Goal: Information Seeking & Learning: Learn about a topic

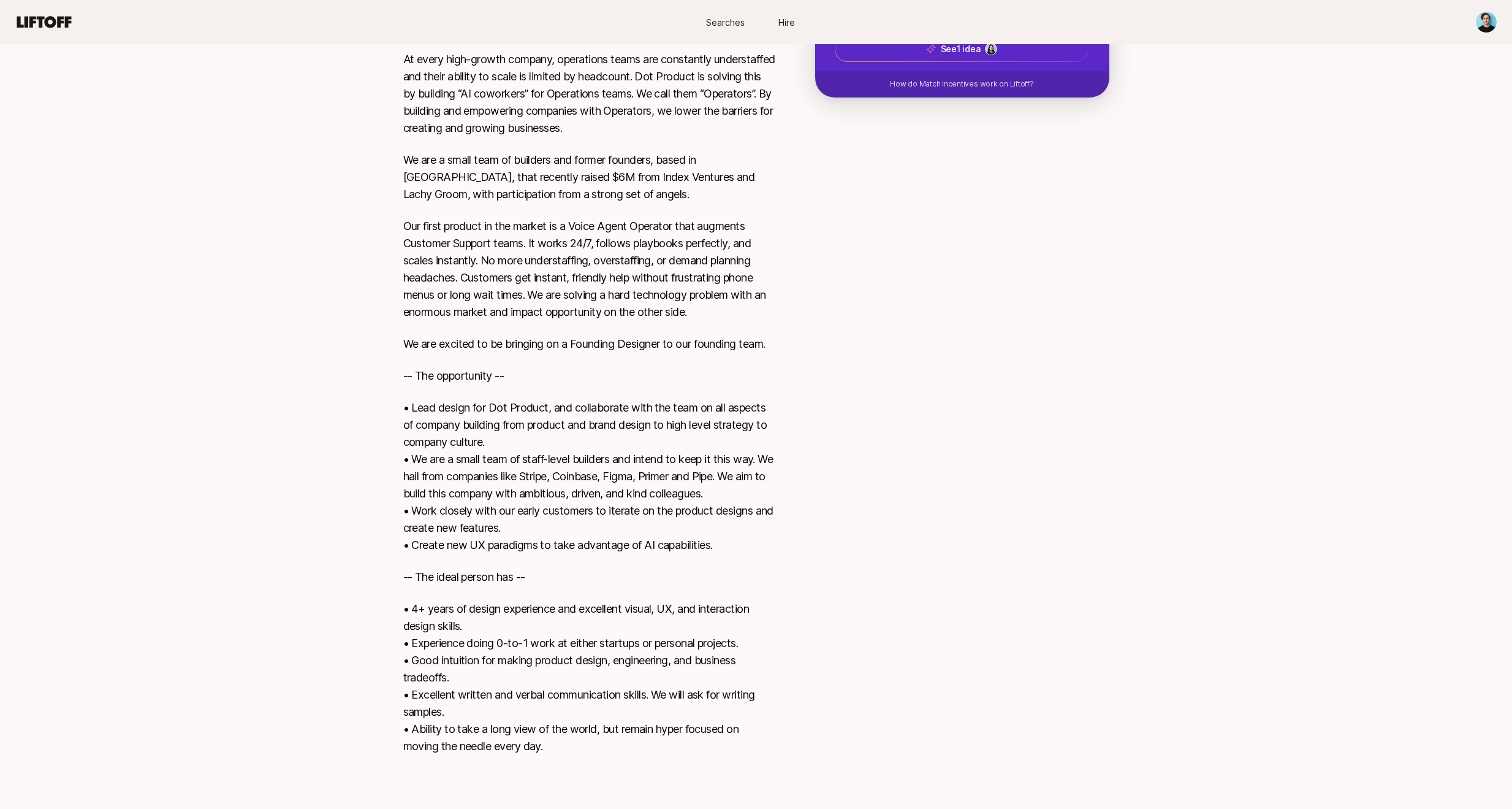
scroll to position [383, 0]
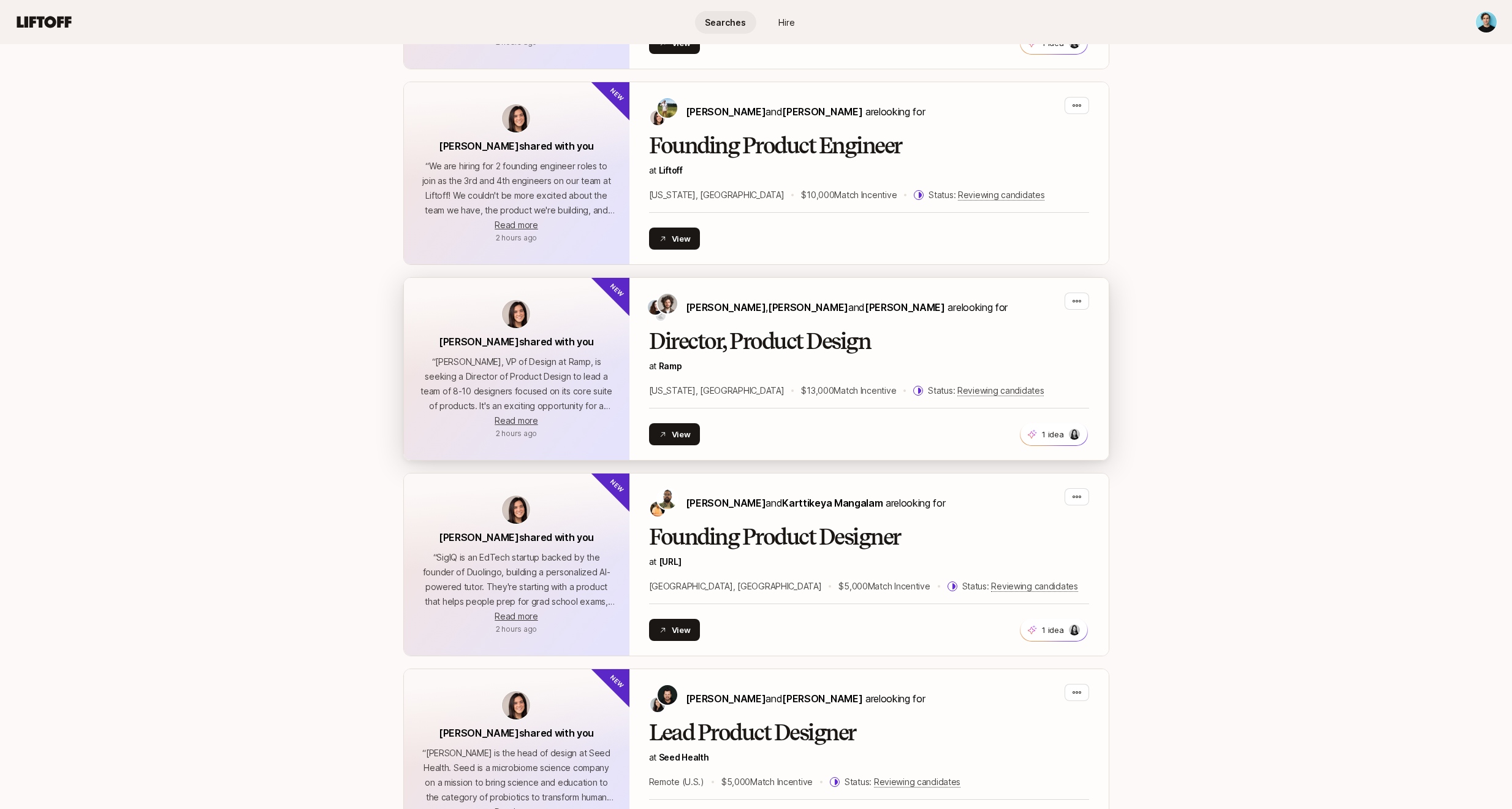
scroll to position [866, 0]
click at [464, 371] on p "“ [PERSON_NAME], VP of Design at Ramp, is seeking a Director of Product Design …" at bounding box center [516, 383] width 196 height 59
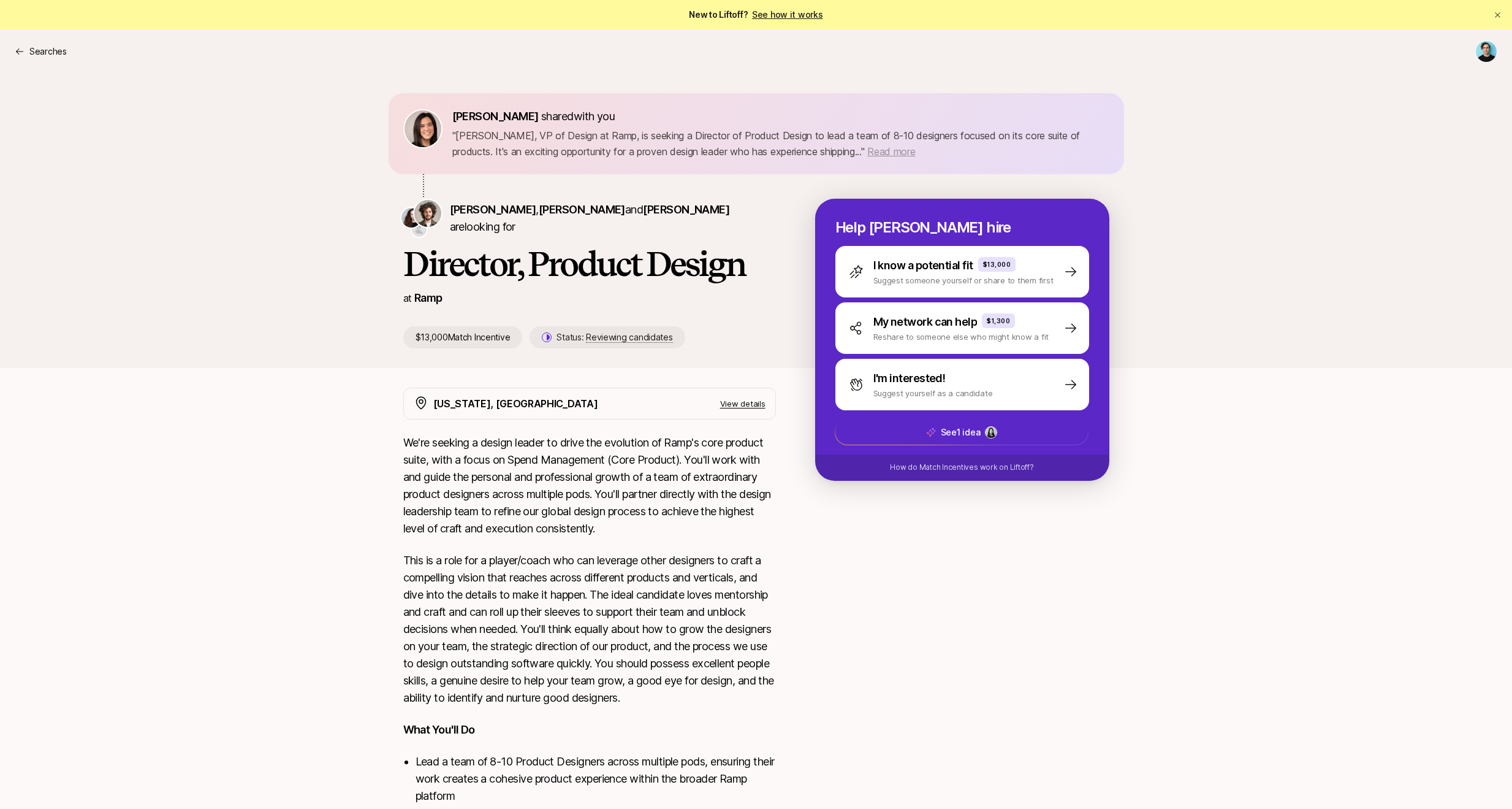
click at [867, 152] on span "Read more" at bounding box center [891, 151] width 48 height 12
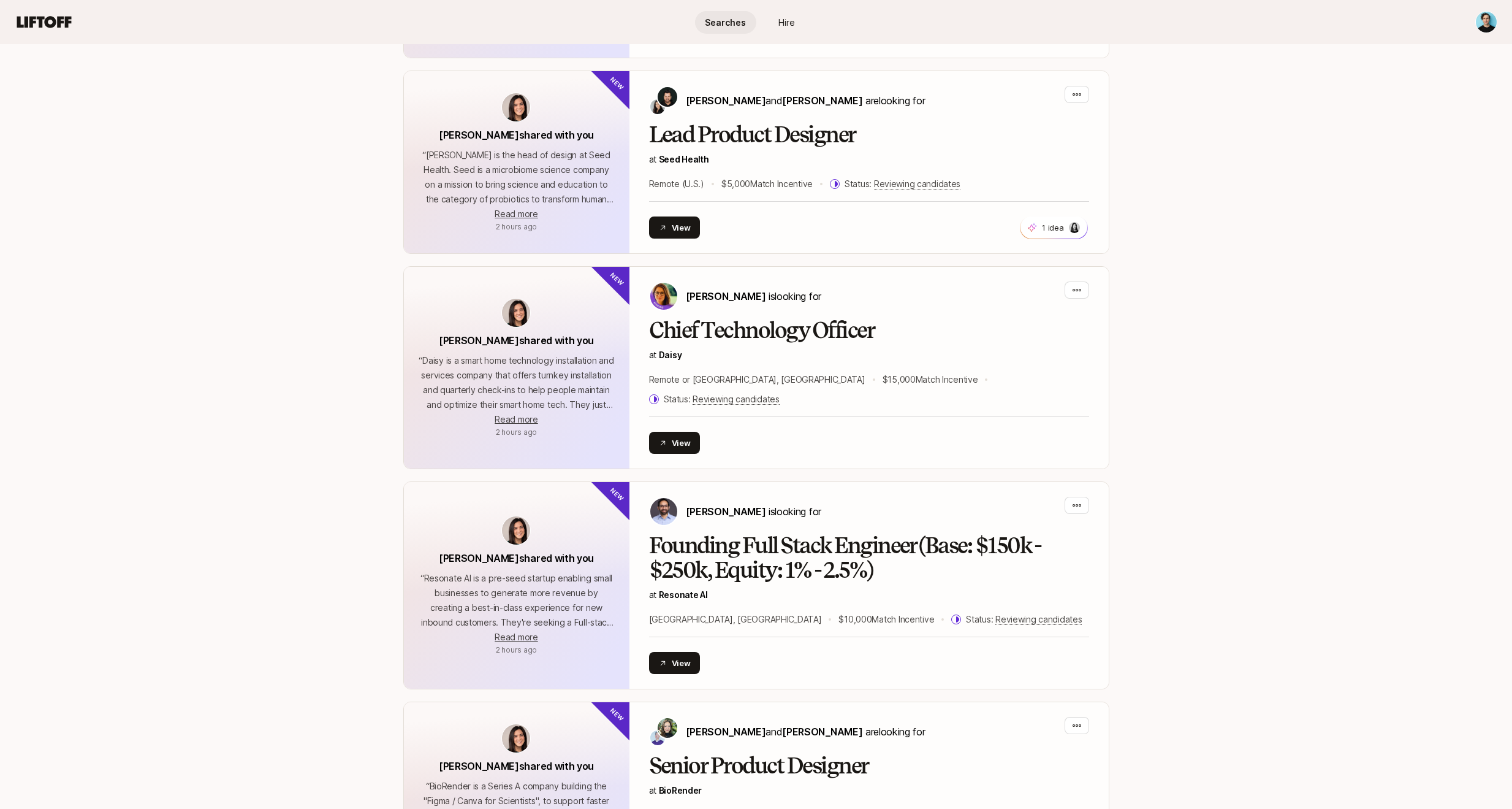
scroll to position [1461, 0]
click at [1046, 230] on p "1 idea" at bounding box center [1052, 228] width 21 height 12
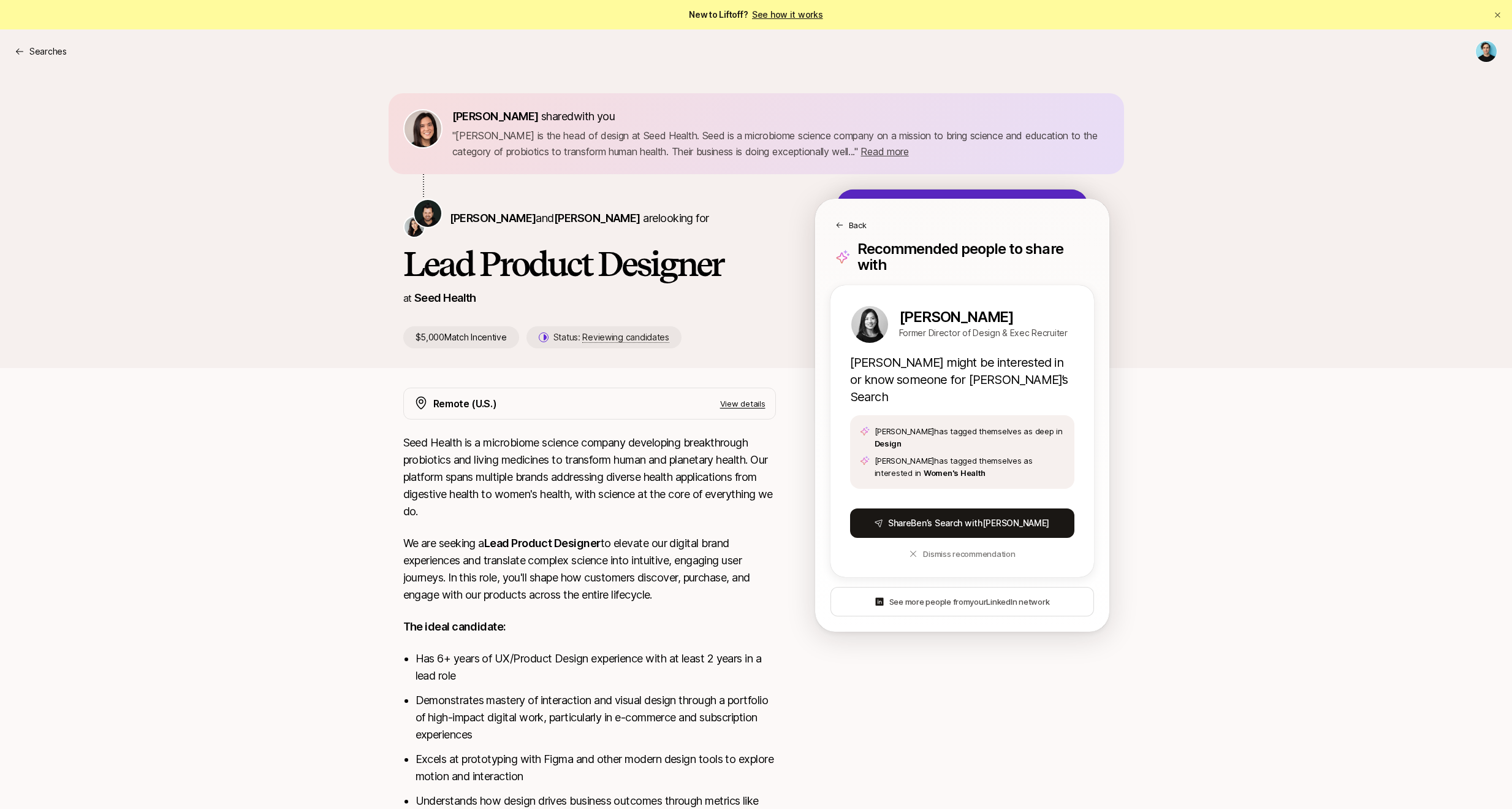
click at [1146, 249] on div "[PERSON_NAME] shared with you " [PERSON_NAME] is the head of design at Seed Hea…" at bounding box center [756, 221] width 1512 height 295
click at [699, 277] on h1 "Lead Product Designer" at bounding box center [589, 263] width 372 height 37
click at [856, 224] on p "Back" at bounding box center [857, 225] width 18 height 12
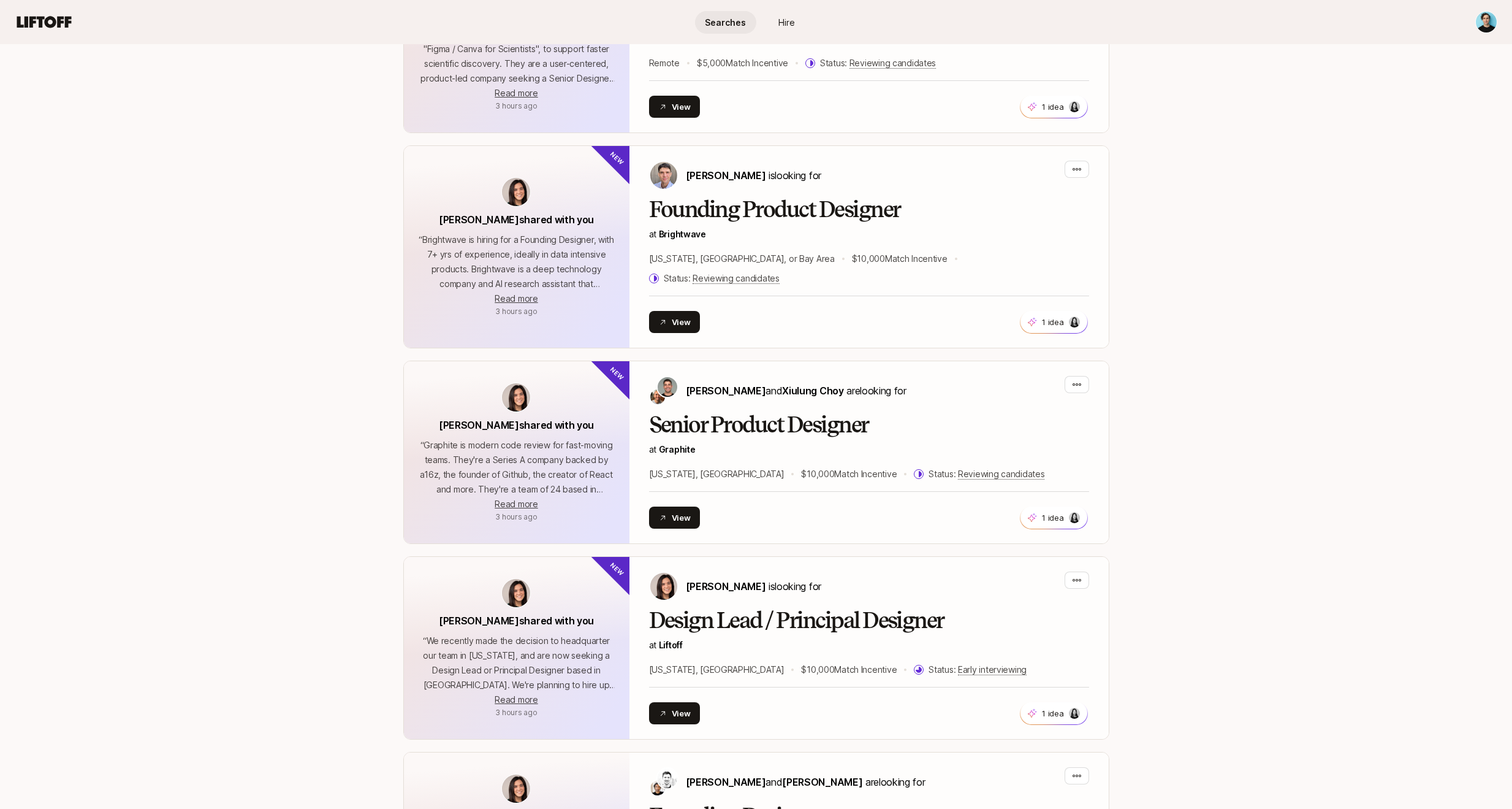
scroll to position [2236, 0]
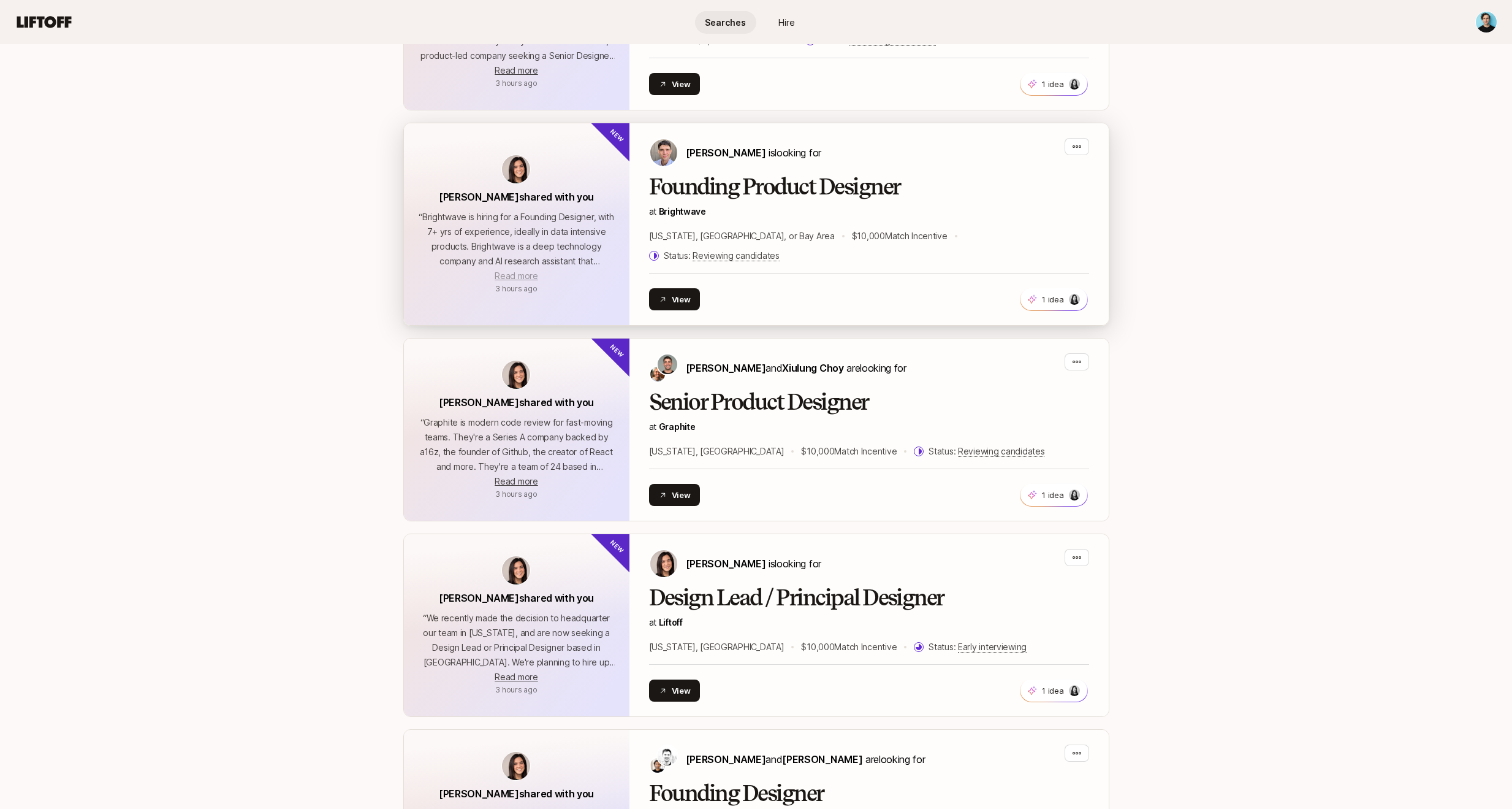
click at [518, 271] on span "Read more" at bounding box center [516, 276] width 43 height 11
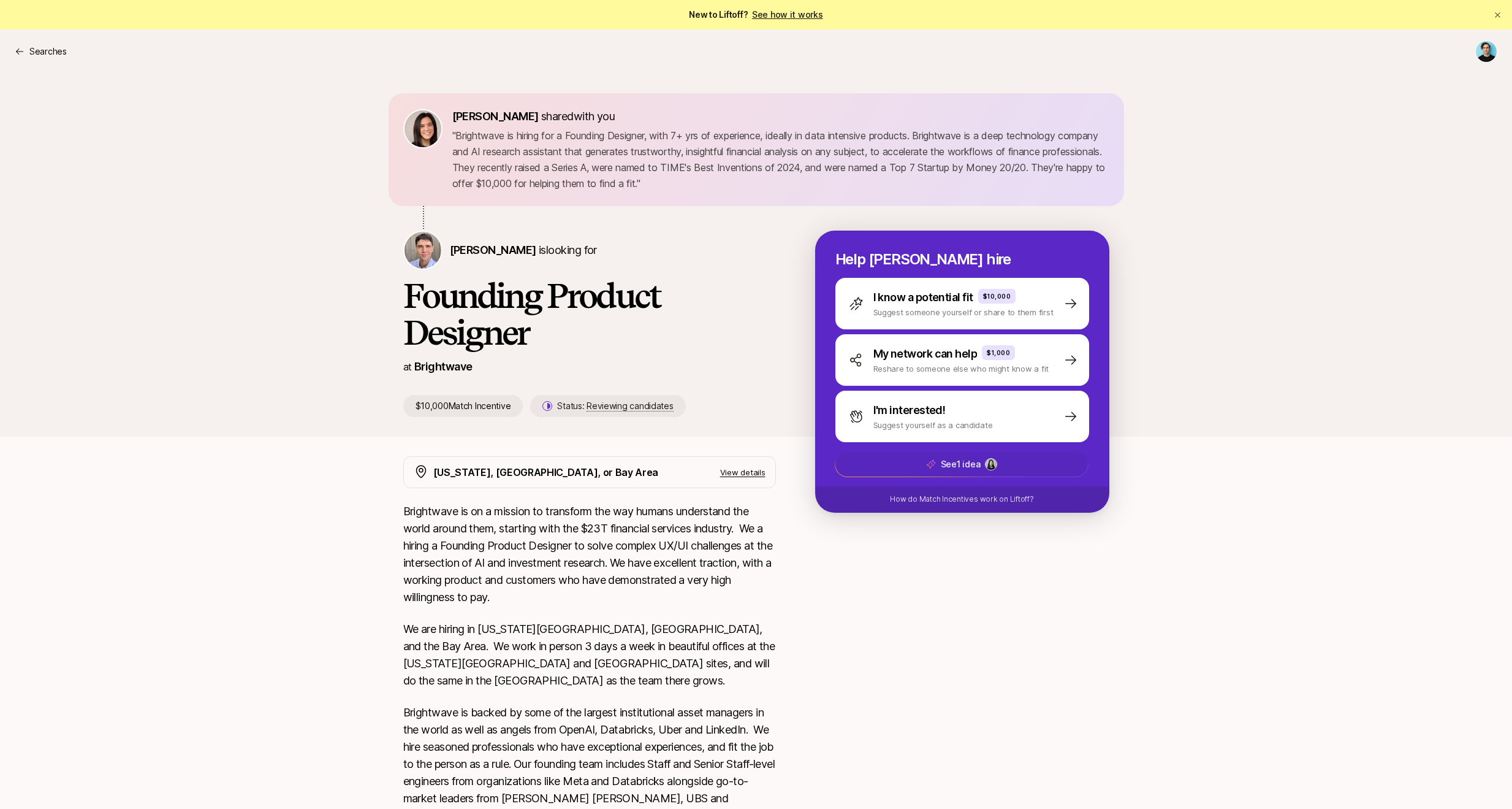
click at [935, 464] on icon at bounding box center [930, 464] width 10 height 10
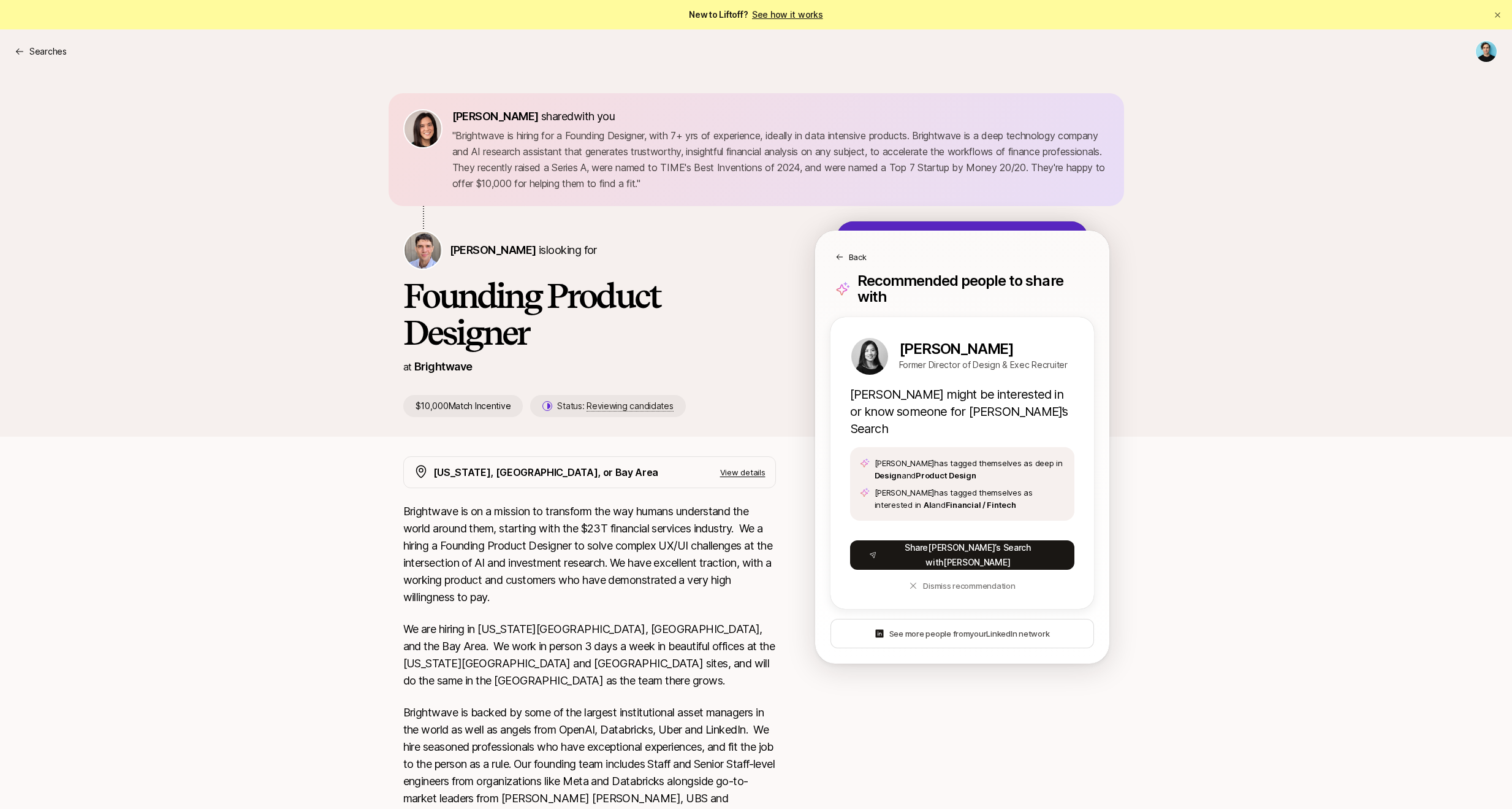
click at [737, 353] on div "[PERSON_NAME] is looking for Founding Product Designer at Brightwave $10,000 Ma…" at bounding box center [609, 324] width 412 height 187
click at [849, 257] on p "Back" at bounding box center [857, 257] width 18 height 12
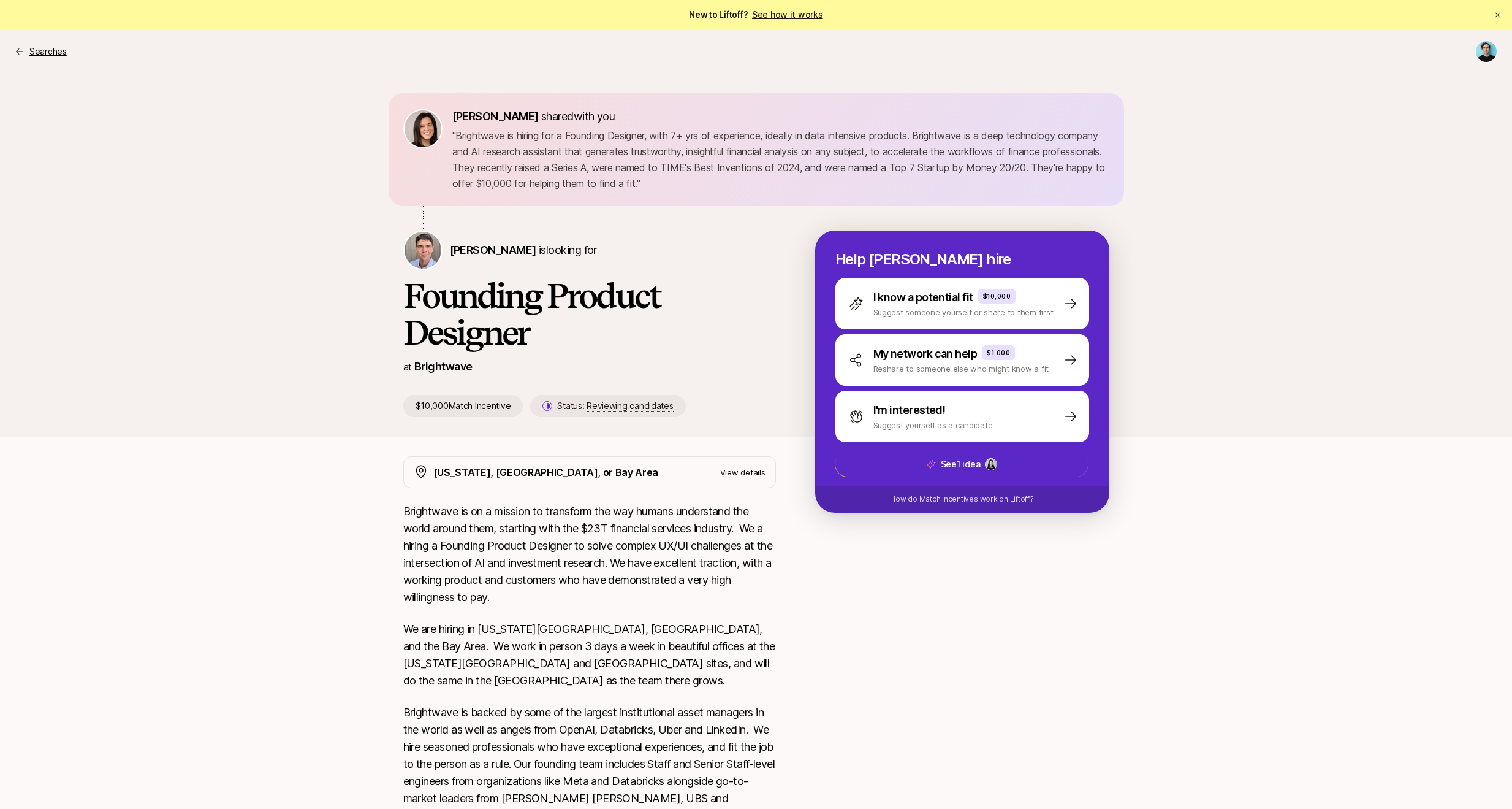
click at [56, 50] on p "Searches" at bounding box center [48, 51] width 37 height 15
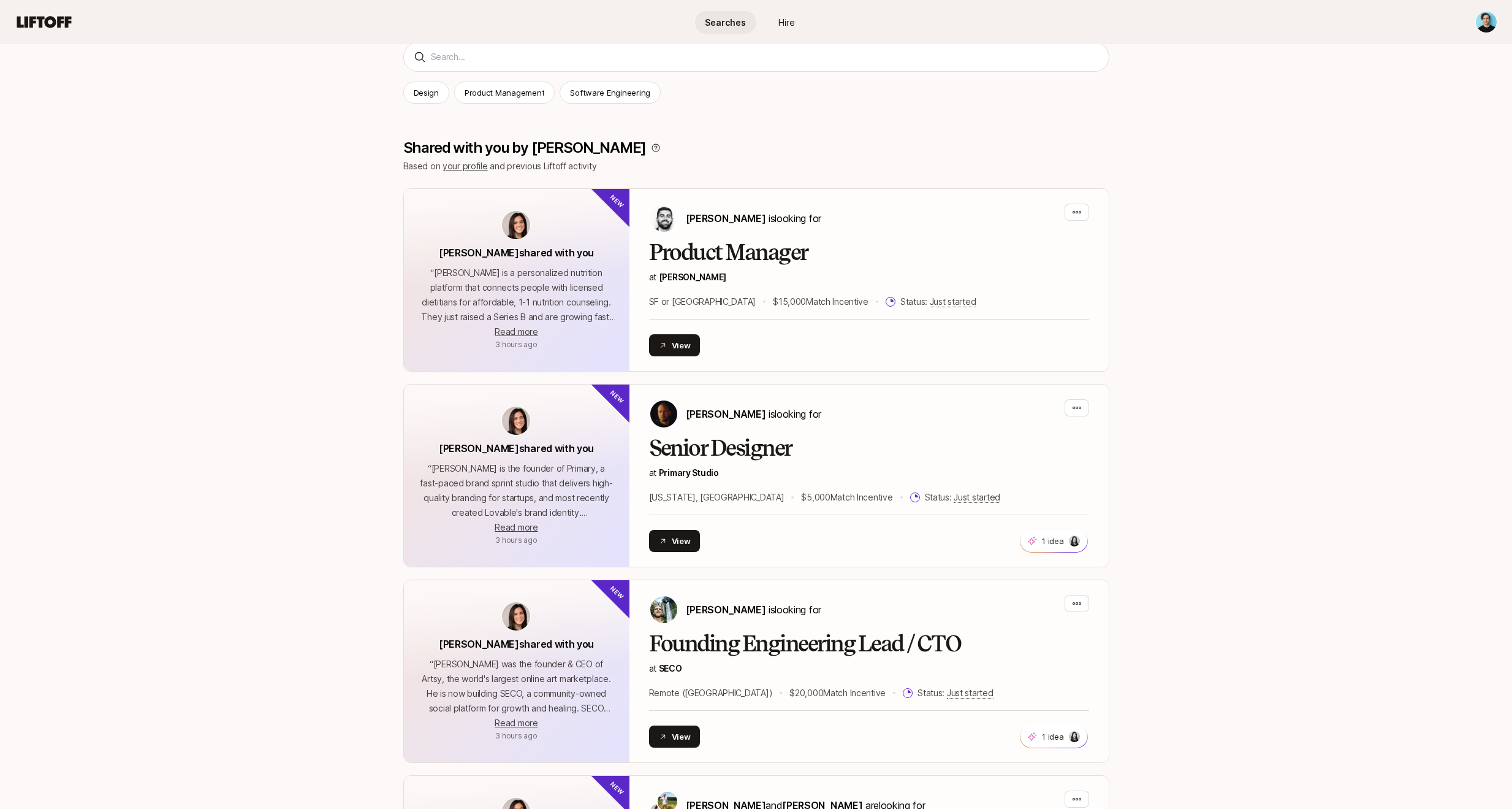
scroll to position [170, 0]
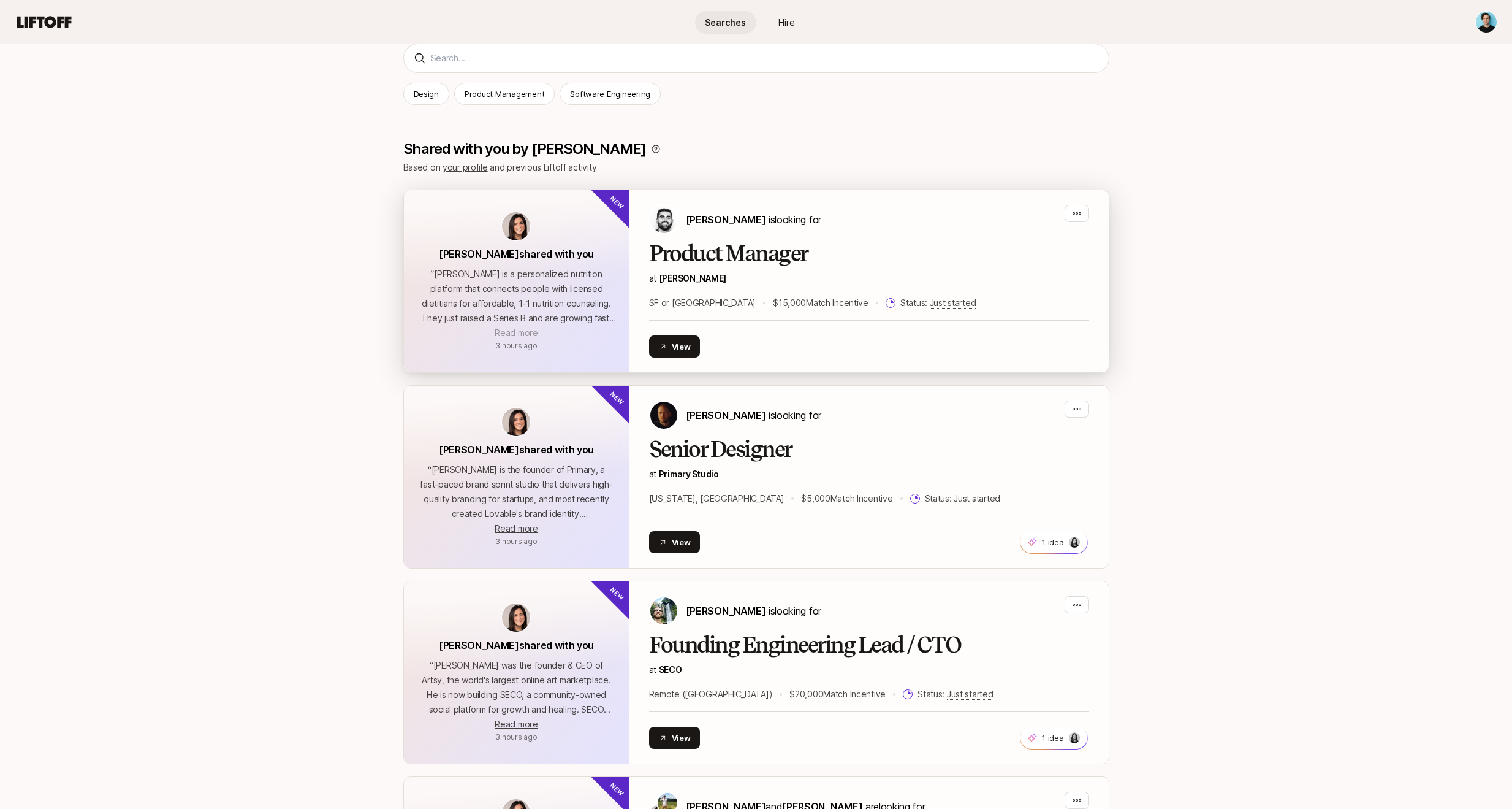
click at [519, 334] on span "Read more" at bounding box center [516, 333] width 43 height 11
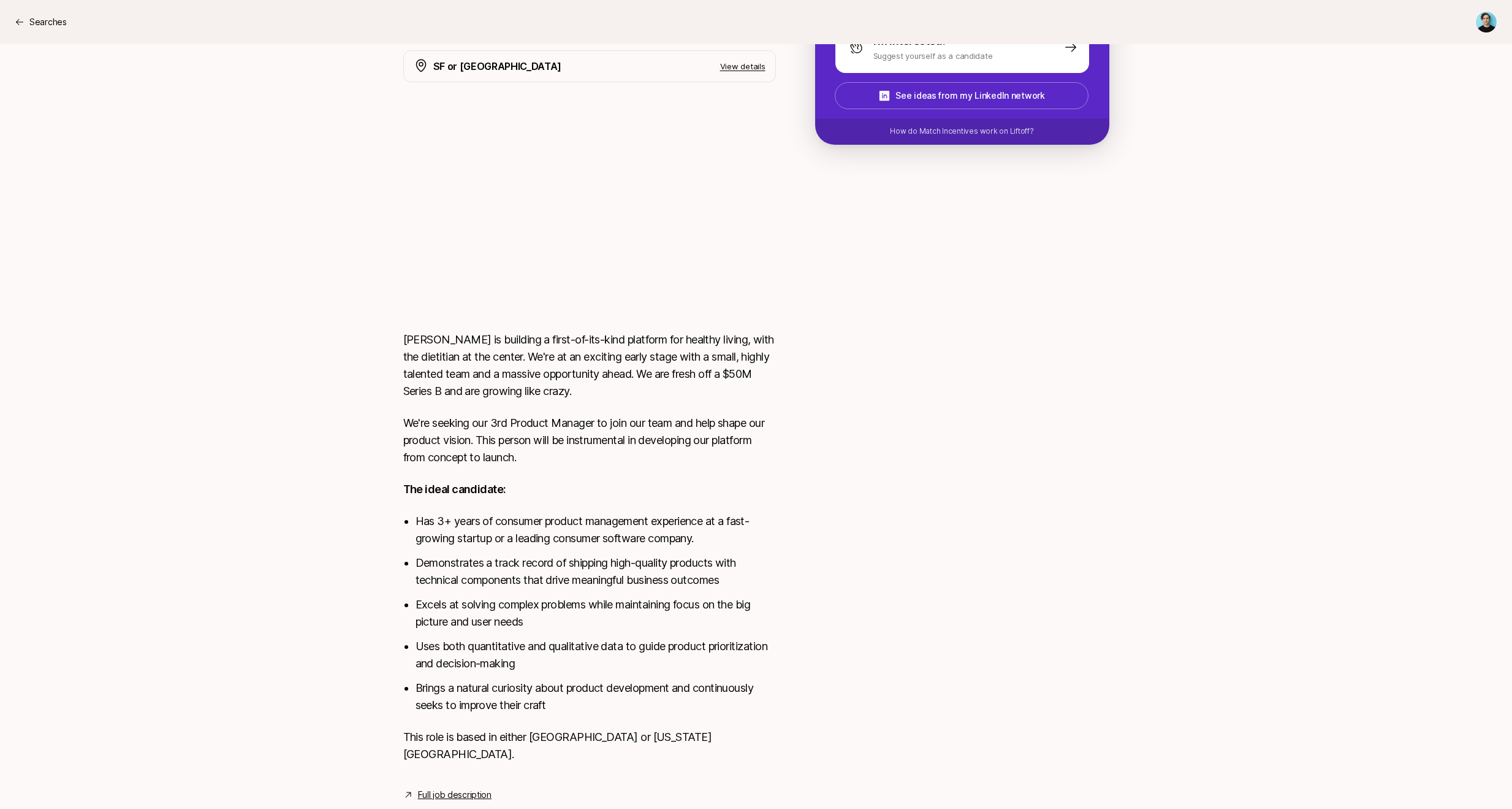
scroll to position [369, 0]
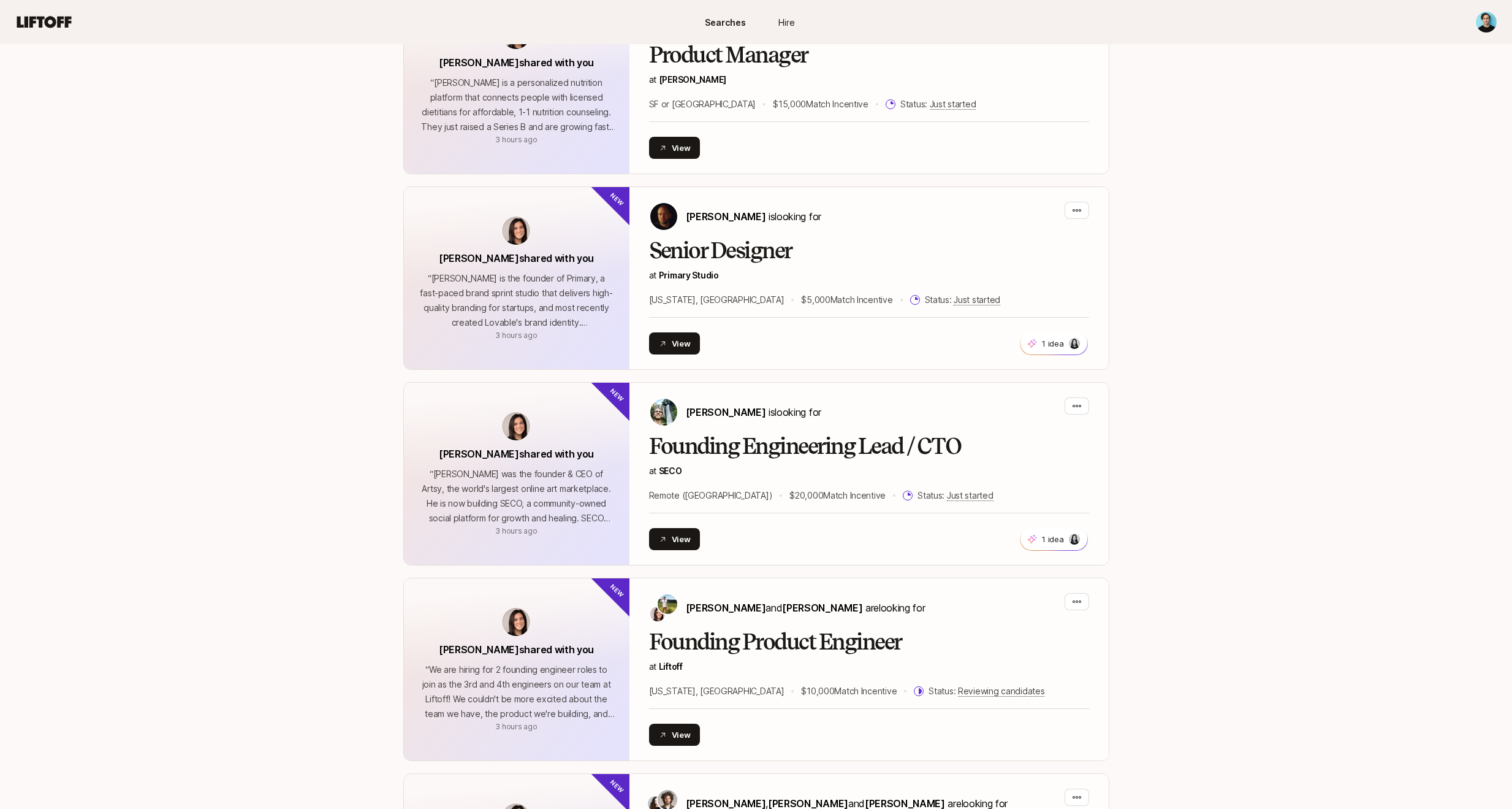
scroll to position [170, 0]
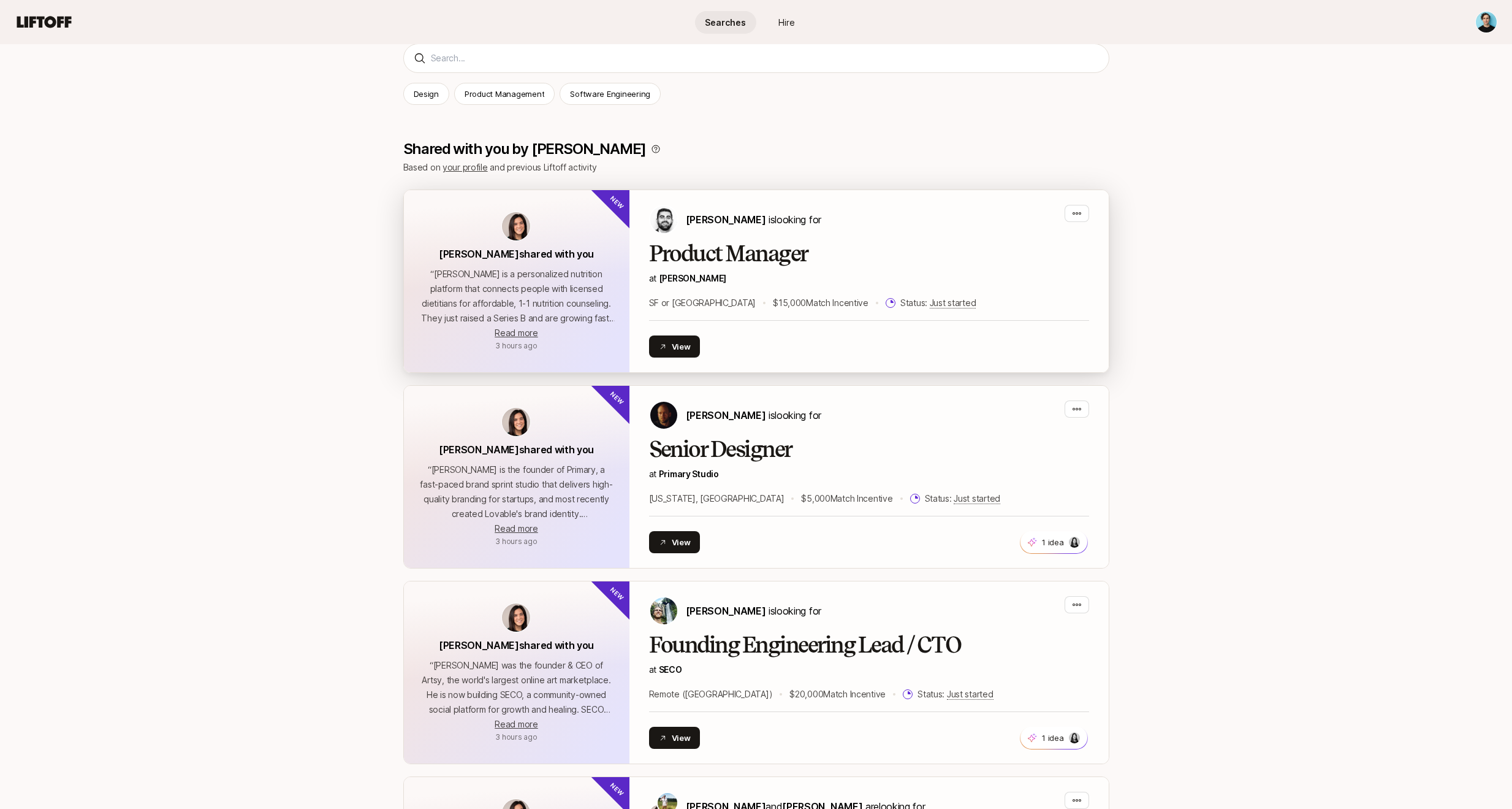
click at [680, 257] on h2 "Product Manager" at bounding box center [869, 253] width 440 height 25
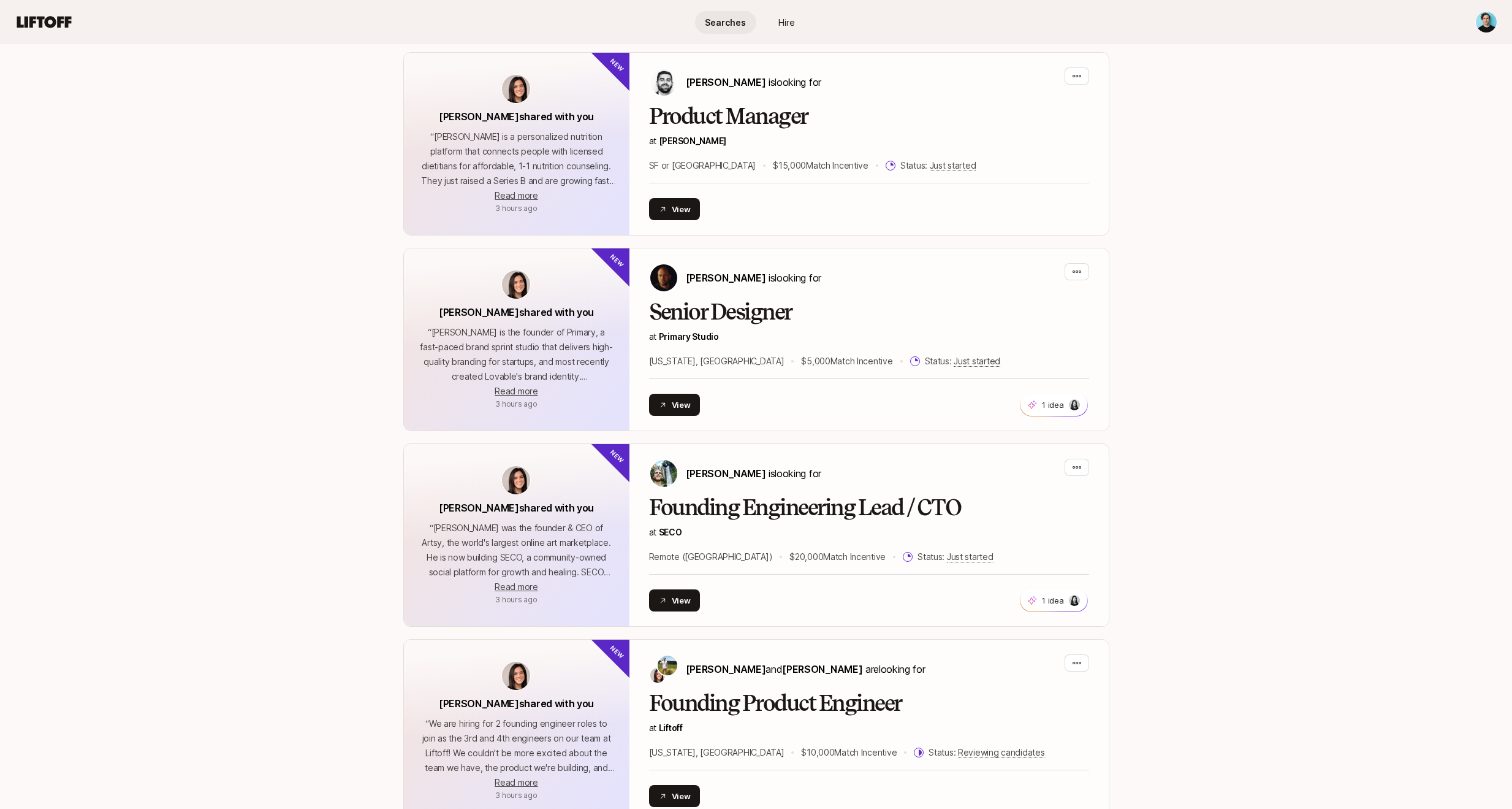
scroll to position [308, 0]
click at [521, 194] on span "Read more" at bounding box center [516, 195] width 43 height 11
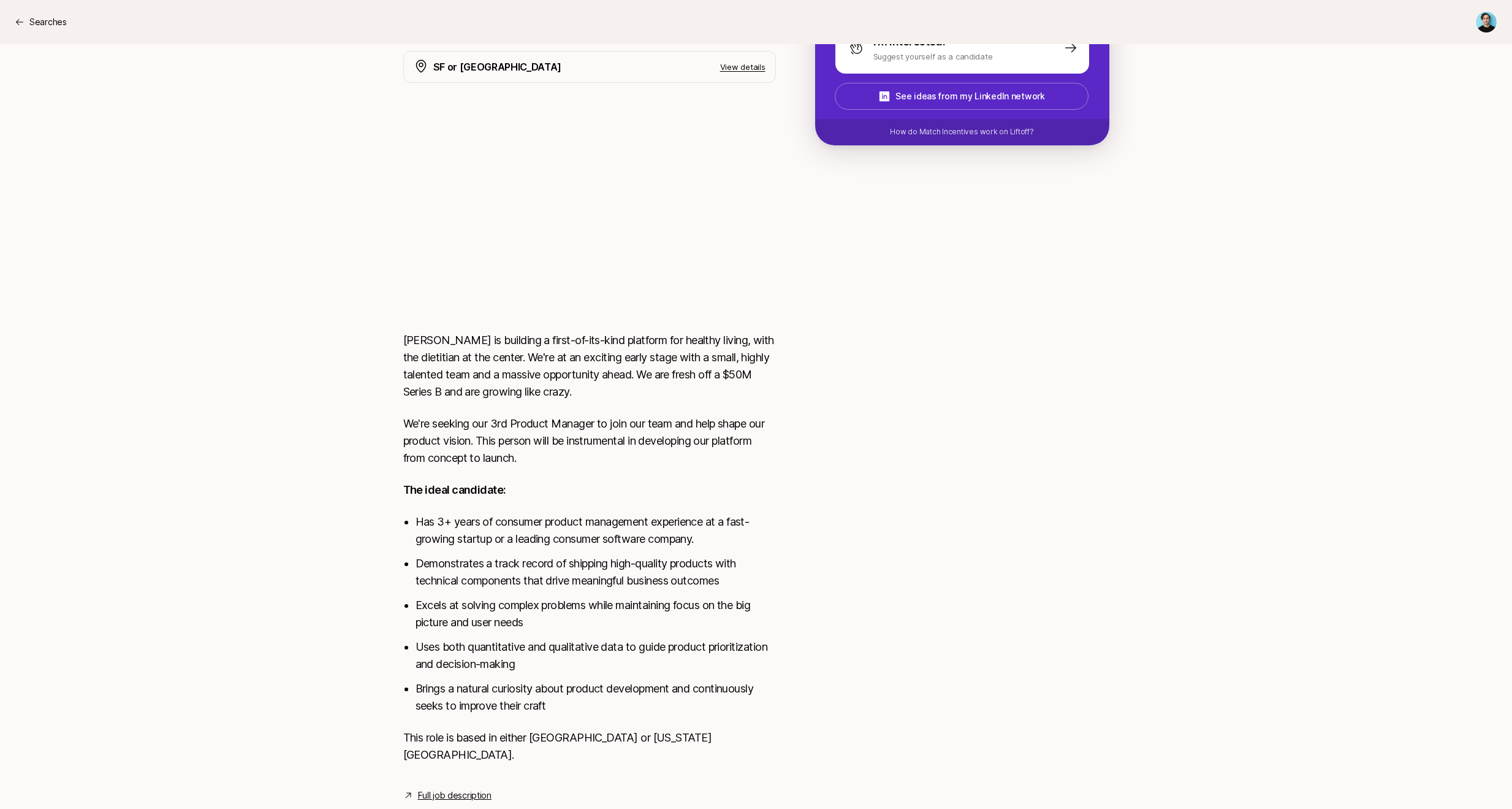
scroll to position [368, 0]
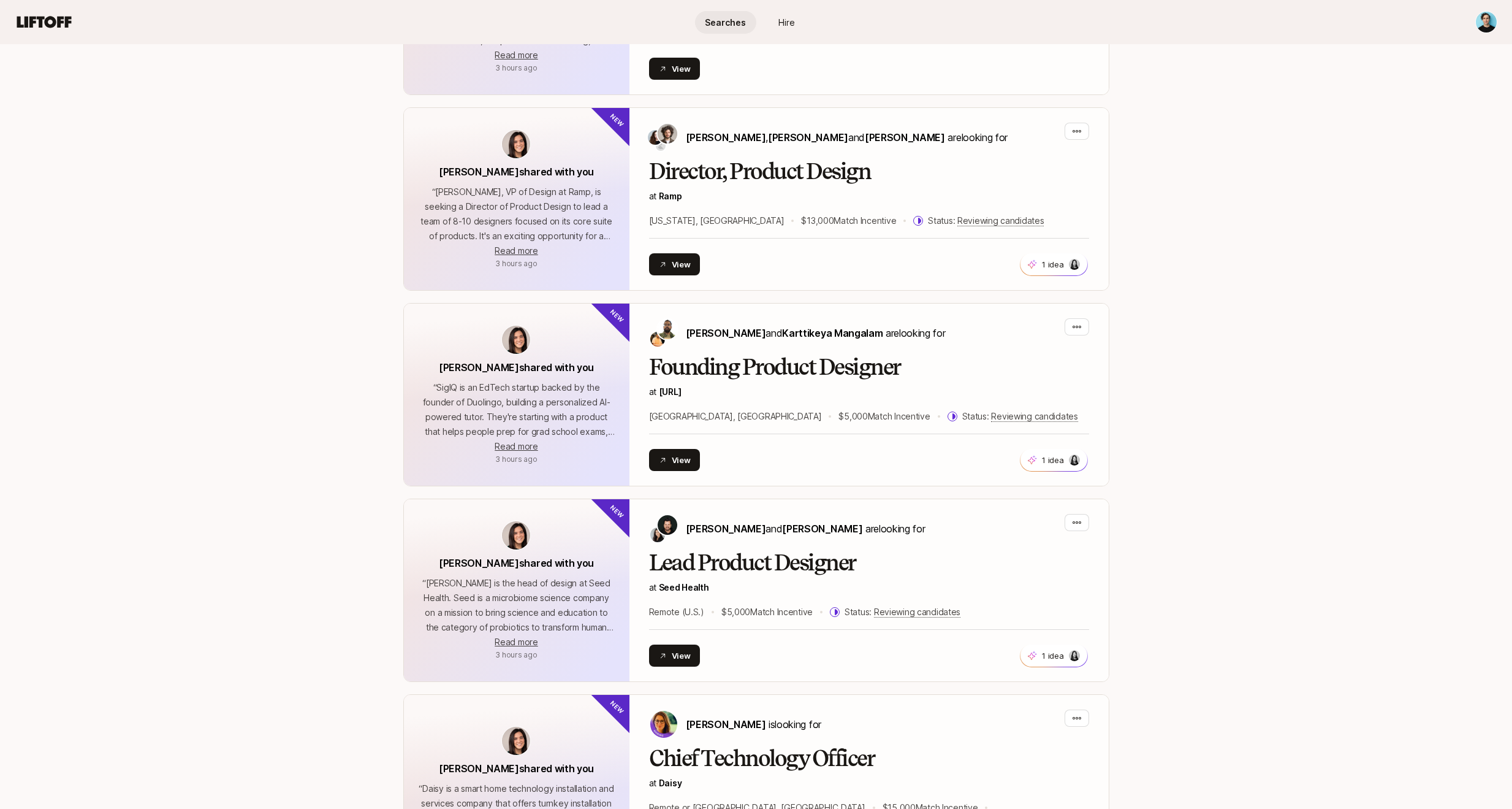
scroll to position [1039, 0]
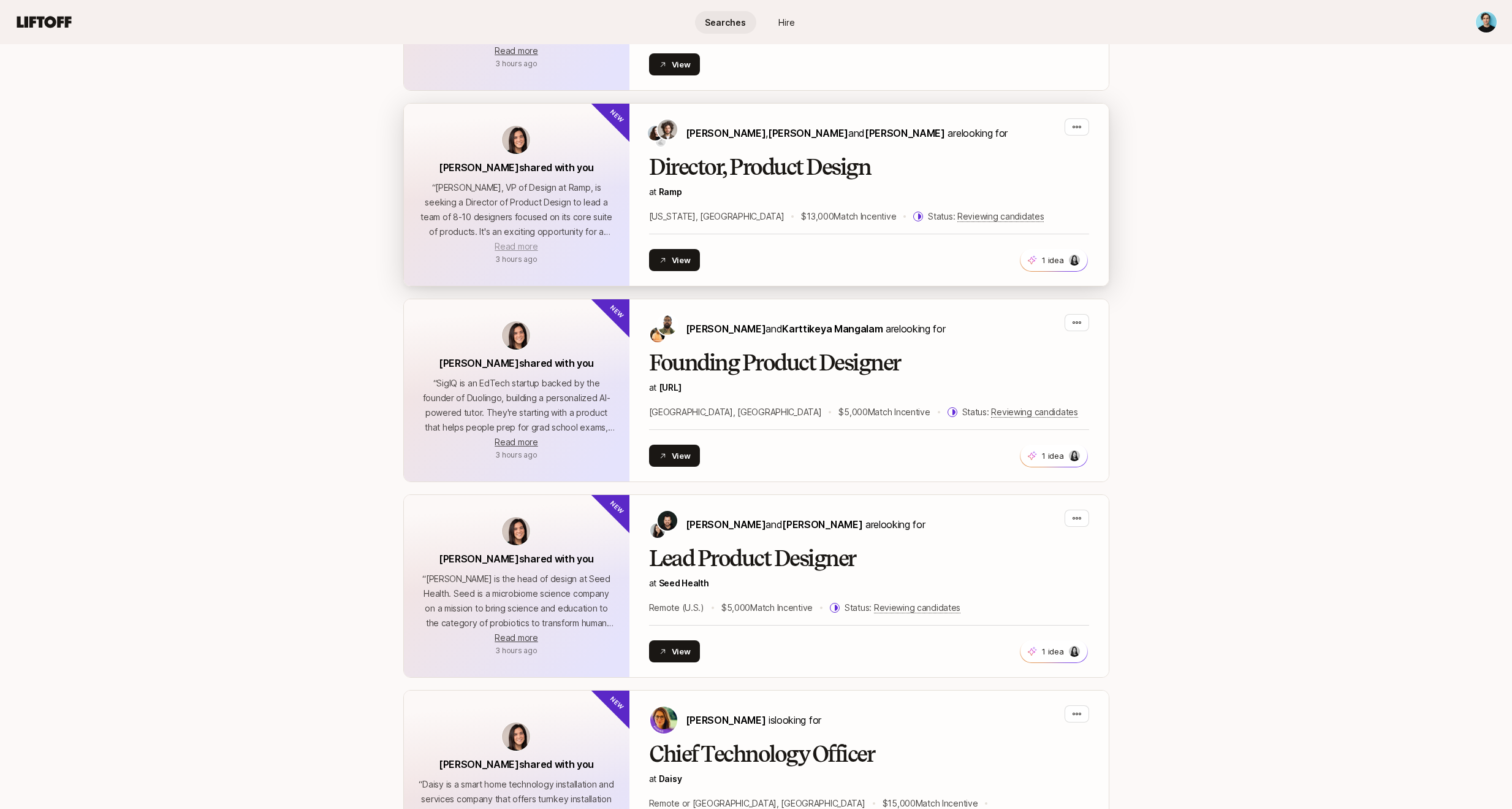
click at [508, 244] on span "Read more" at bounding box center [516, 247] width 43 height 11
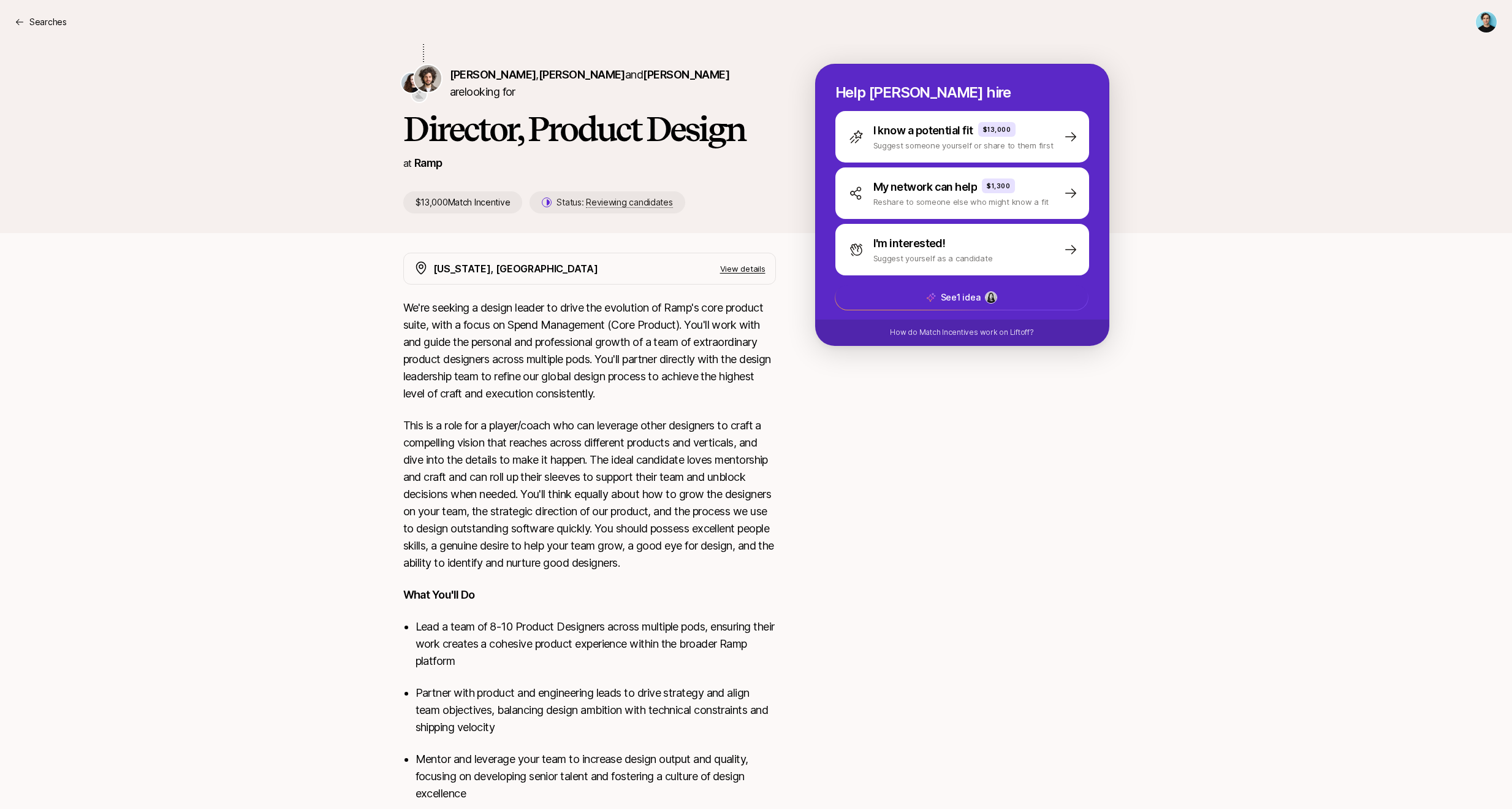
scroll to position [152, 0]
click at [739, 270] on p "View details" at bounding box center [743, 267] width 45 height 12
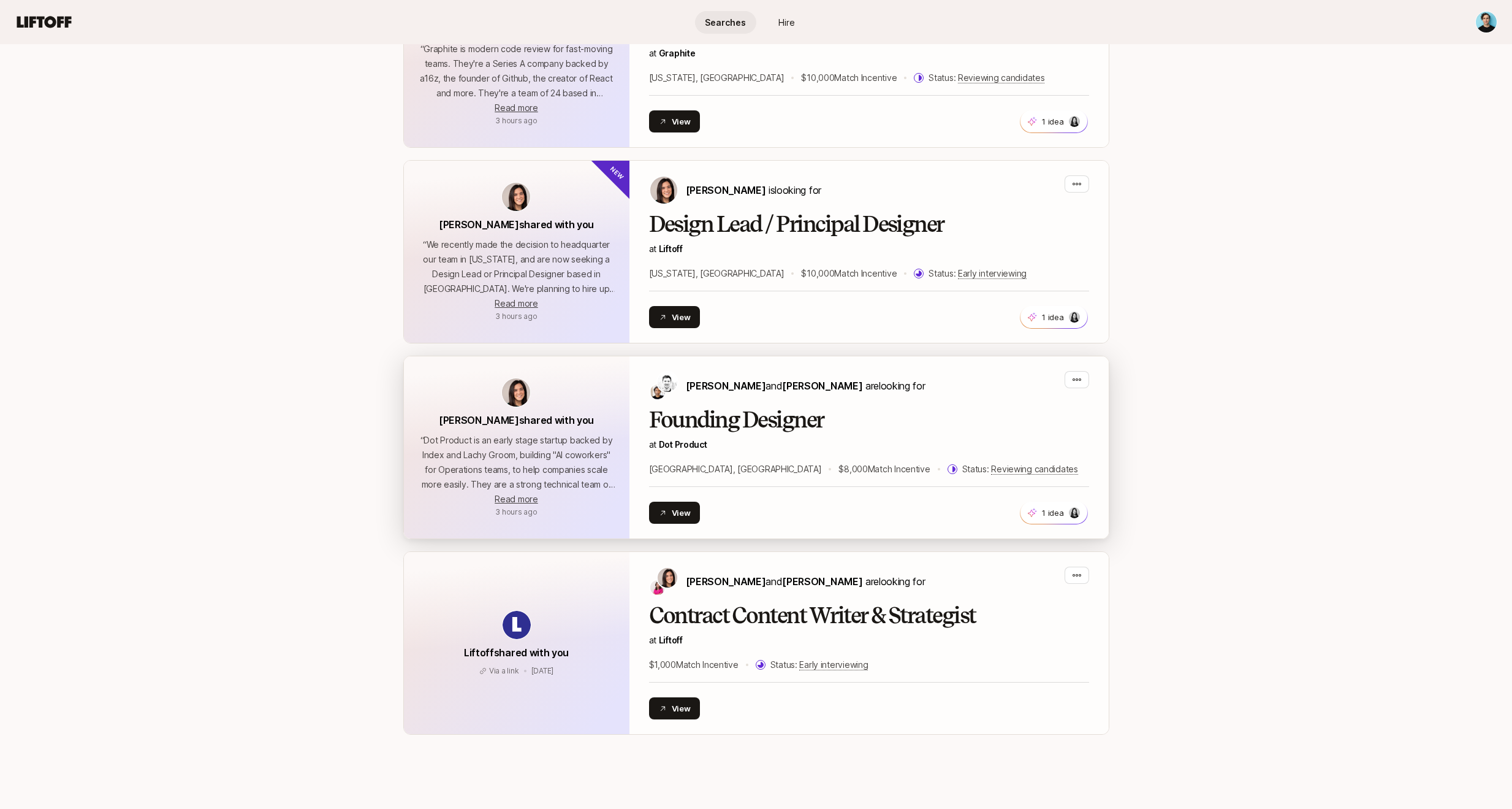
scroll to position [2610, 0]
click at [444, 379] on div "[PERSON_NAME] shared with you “ Dot Product is an early stage startup backed by…" at bounding box center [516, 403] width 155 height 50
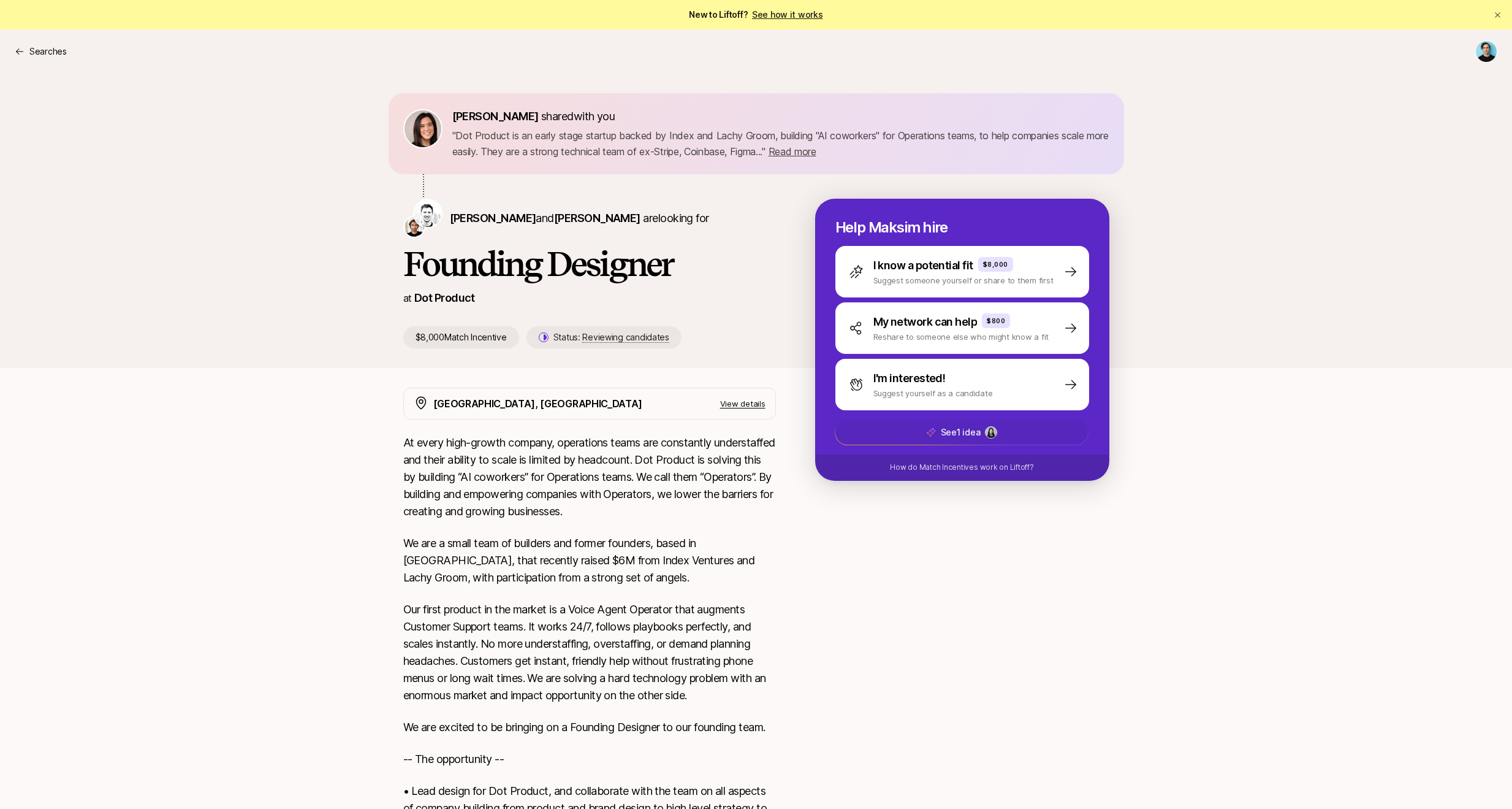
click at [975, 433] on p "See 1 idea" at bounding box center [960, 432] width 40 height 15
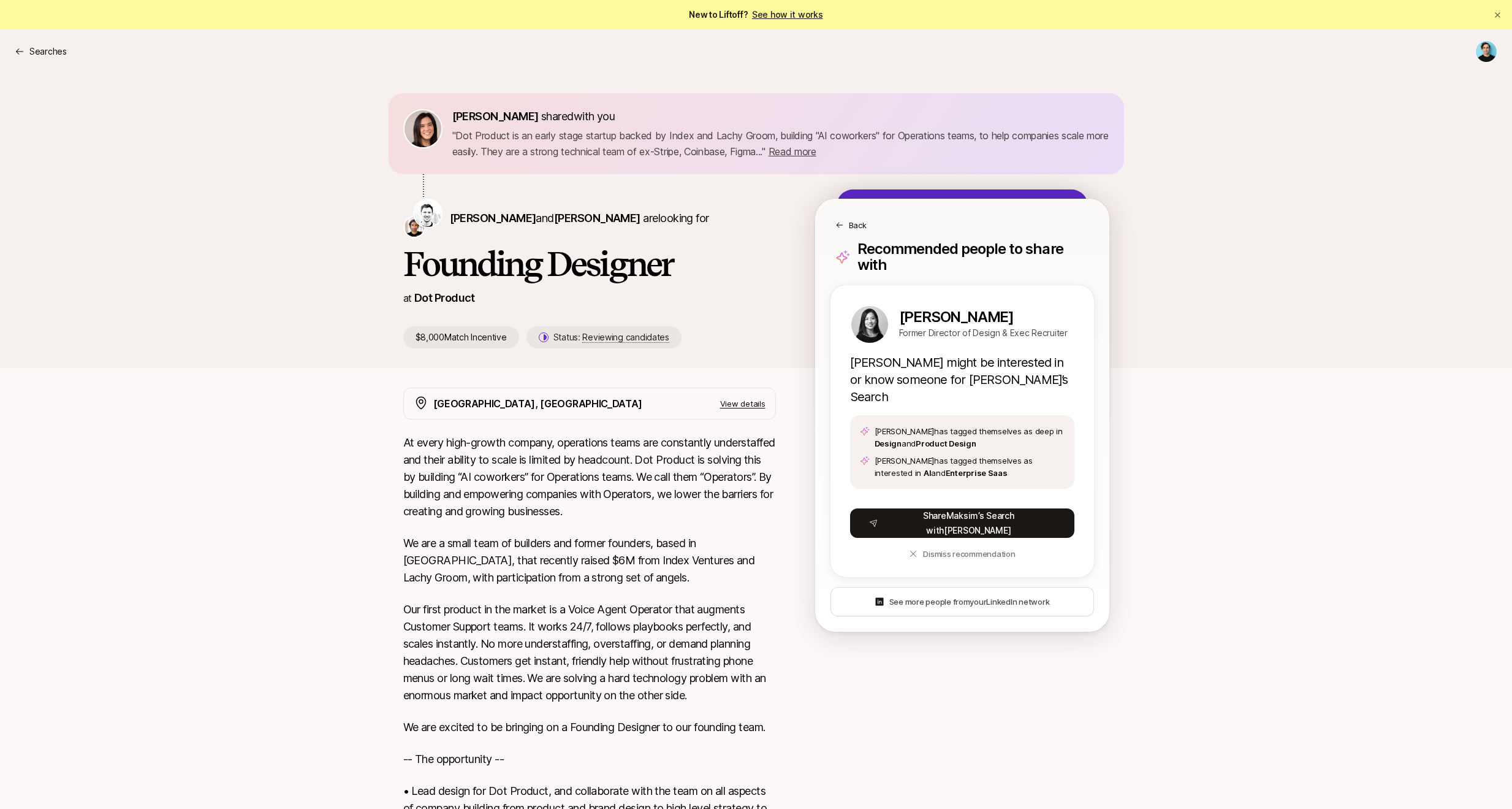
click at [775, 337] on div "$8,000 Match Incentive Status: Reviewing candidates" at bounding box center [589, 337] width 372 height 22
click at [1492, 53] on html "New to Liftoff? See how it works Searches Searches [PERSON_NAME] shared with yo…" at bounding box center [756, 404] width 1512 height 809
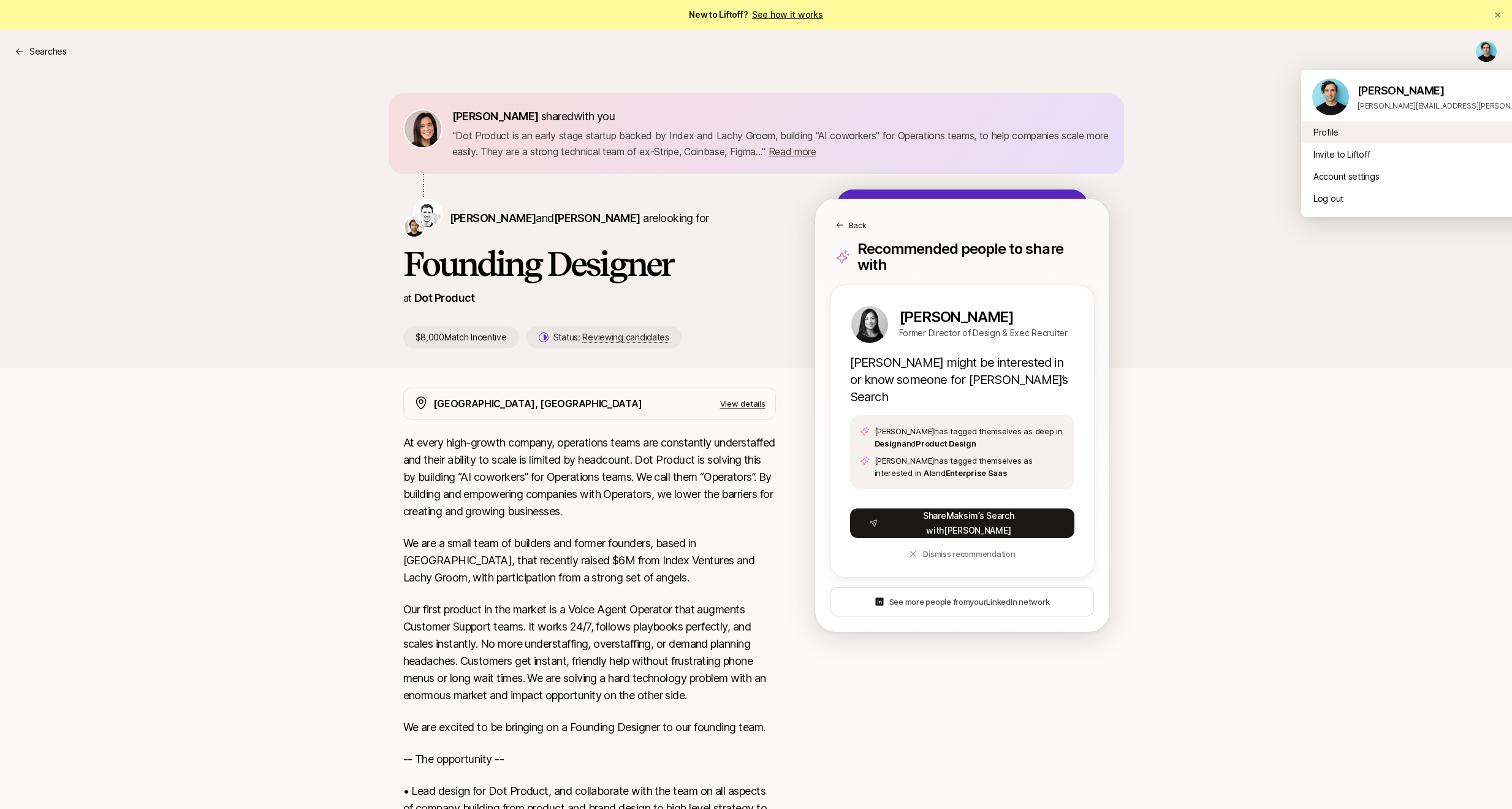
click at [1346, 127] on div "Profile" at bounding box center [1452, 132] width 303 height 22
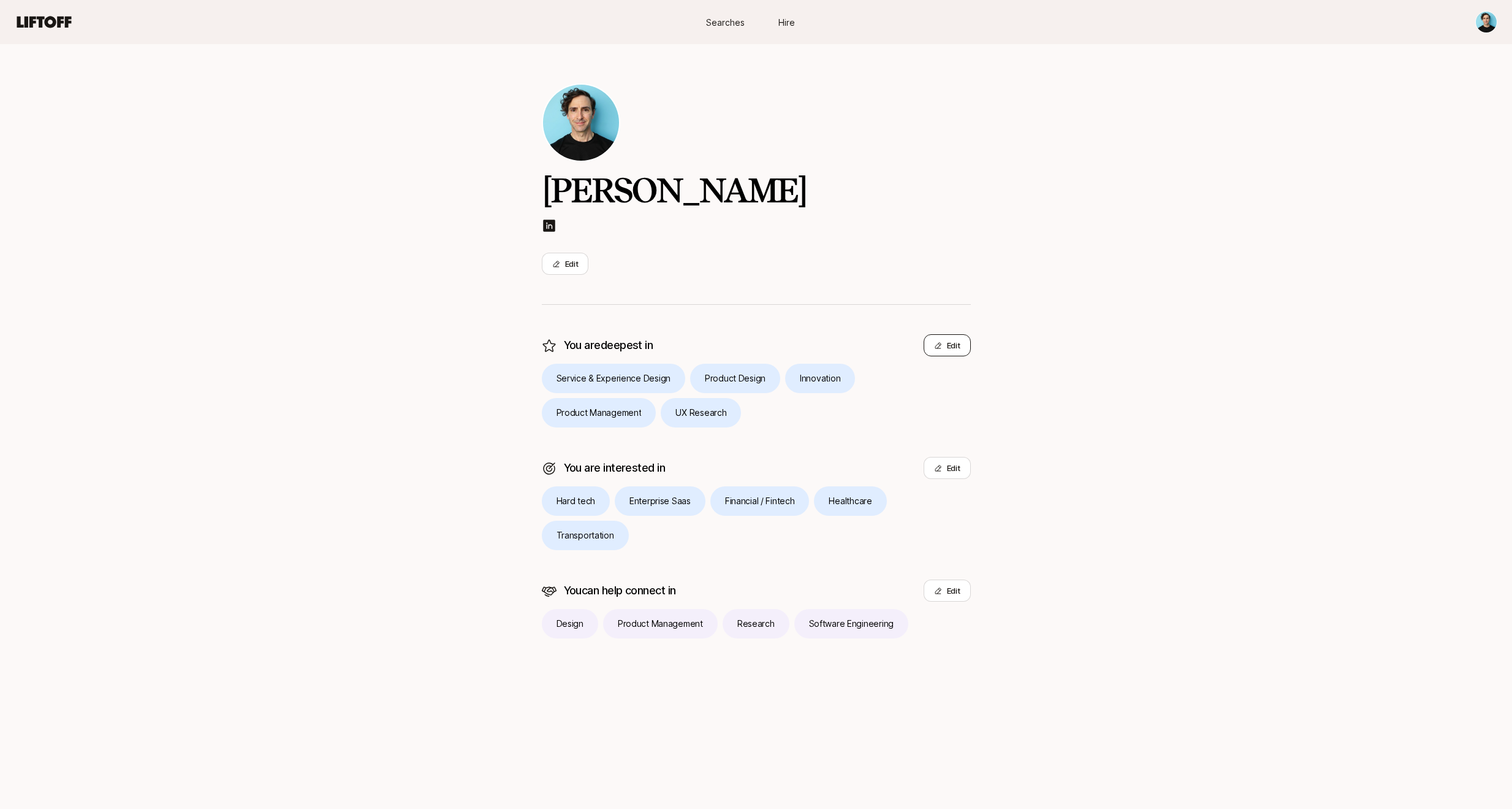
click at [951, 348] on button "Edit" at bounding box center [947, 345] width 47 height 22
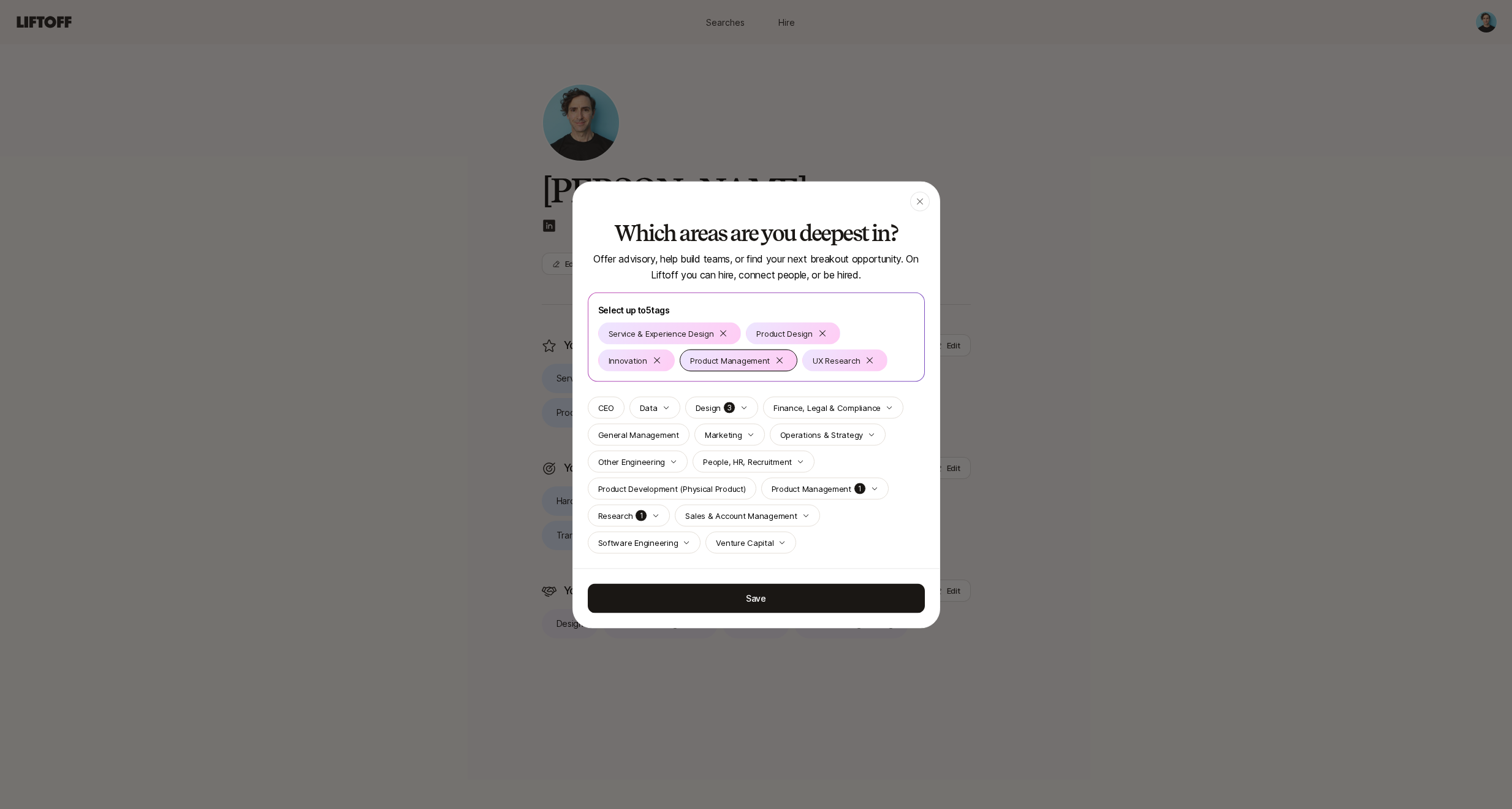
drag, startPoint x: 661, startPoint y: 362, endPoint x: 672, endPoint y: 365, distance: 11.4
click at [663, 362] on div at bounding box center [657, 360] width 15 height 15
click at [745, 406] on icon "button" at bounding box center [743, 406] width 7 height 7
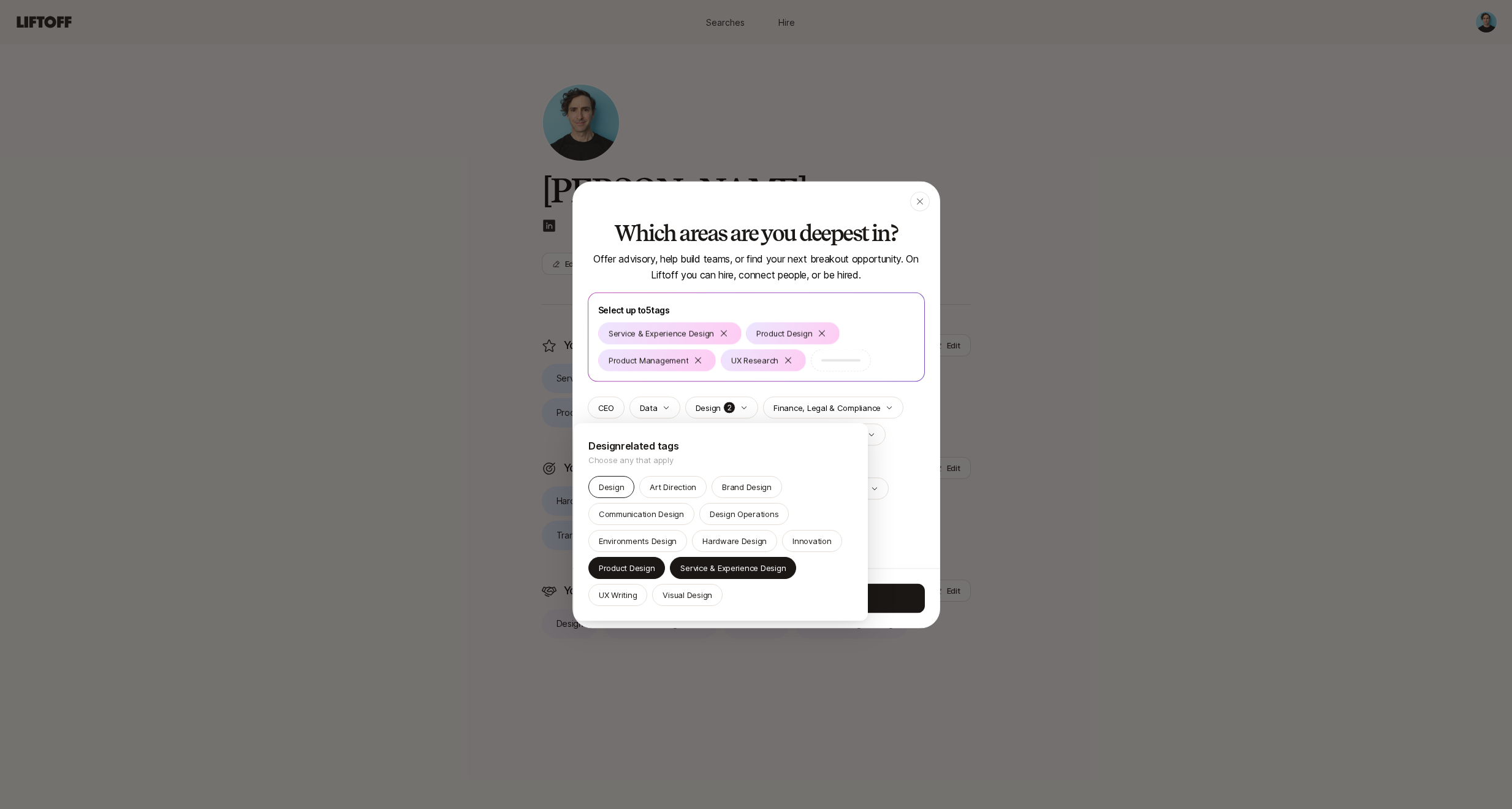
click at [623, 484] on p "Design" at bounding box center [611, 486] width 25 height 12
click at [901, 349] on div at bounding box center [756, 404] width 1512 height 809
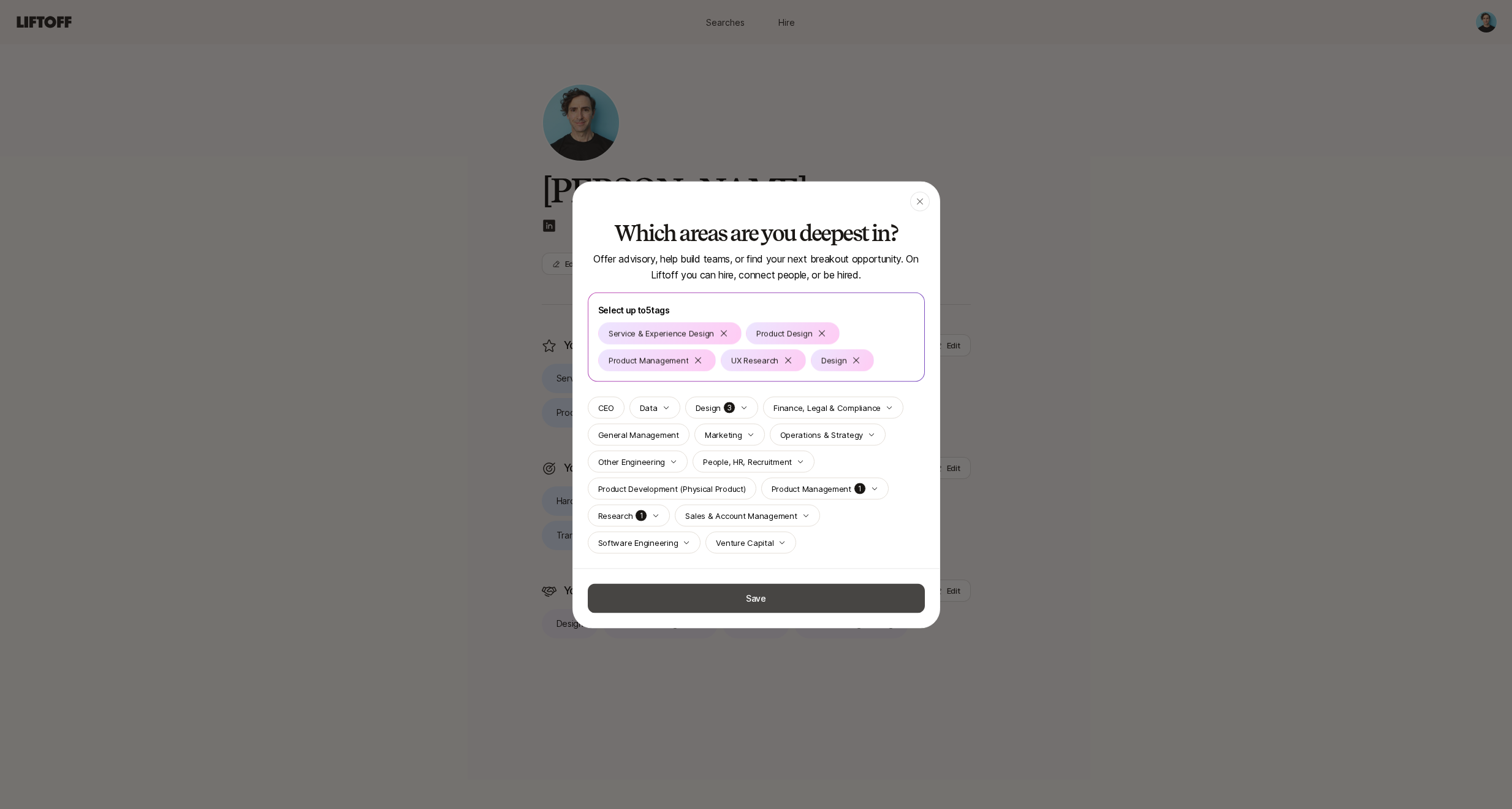
click at [752, 593] on button "Save" at bounding box center [756, 598] width 337 height 29
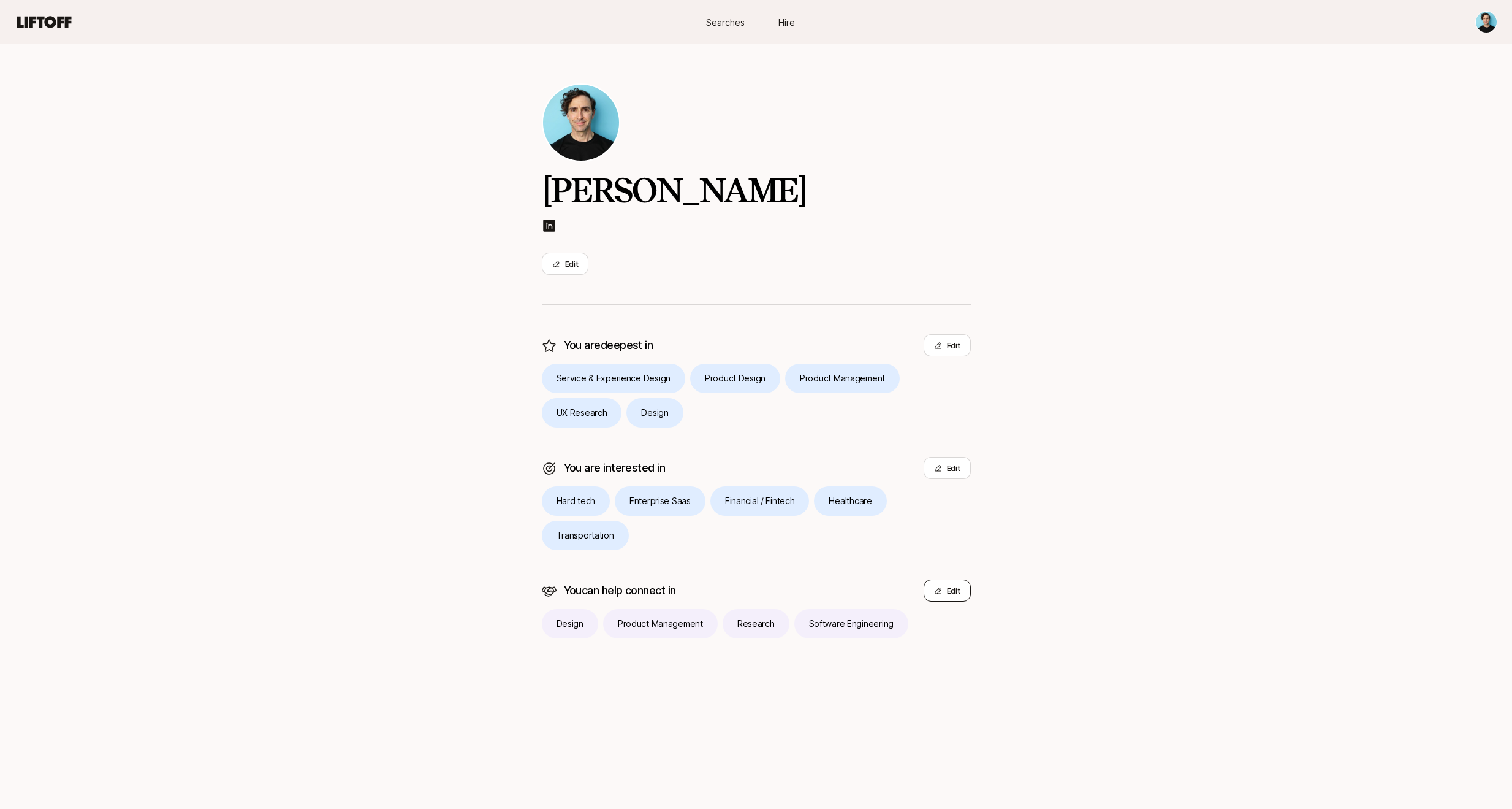
click at [950, 590] on button "Edit" at bounding box center [947, 590] width 47 height 22
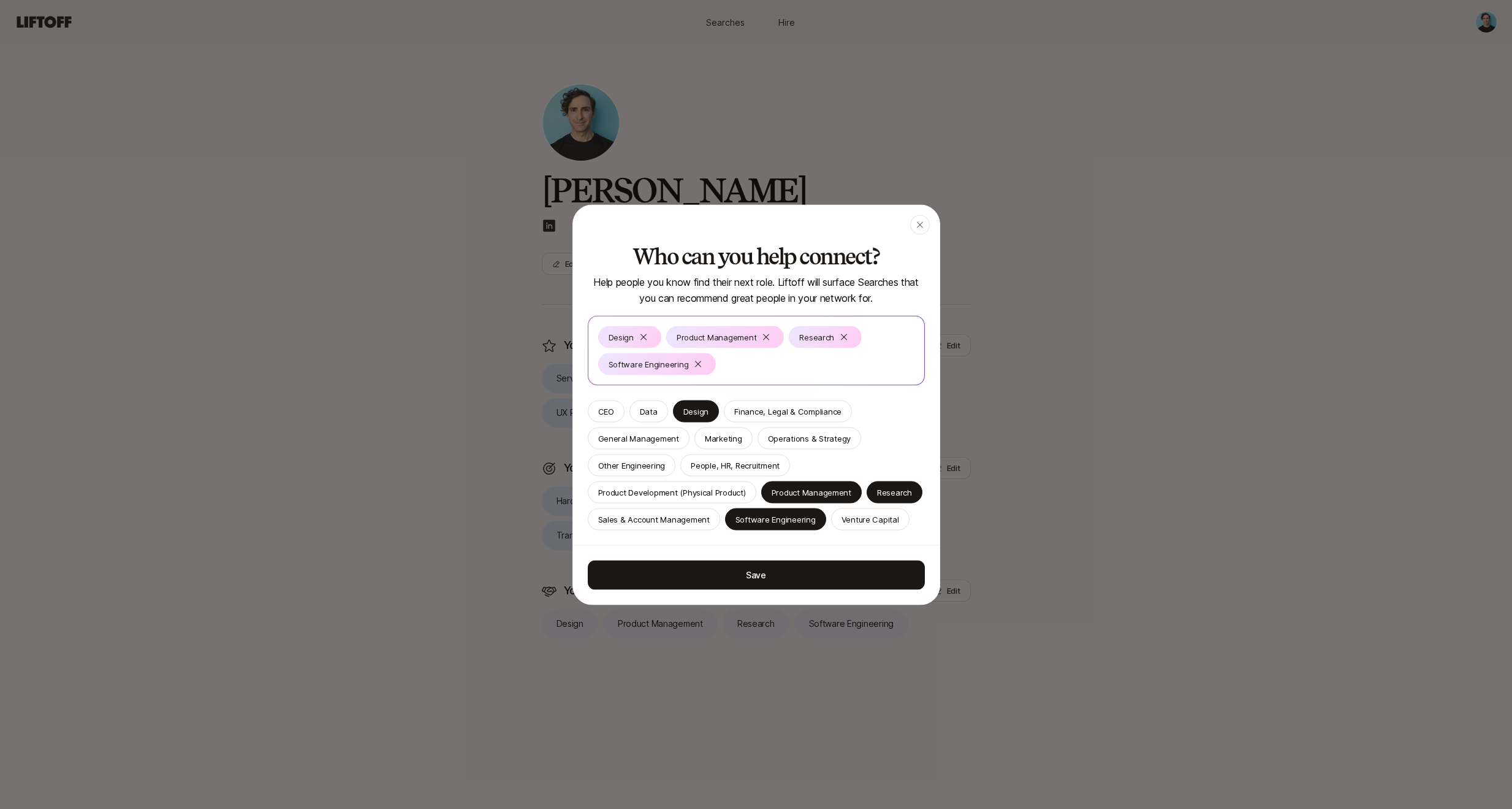
click at [741, 367] on div "Design Product Management Research Software Engineering" at bounding box center [756, 351] width 316 height 49
click at [921, 226] on icon "button" at bounding box center [919, 224] width 6 height 6
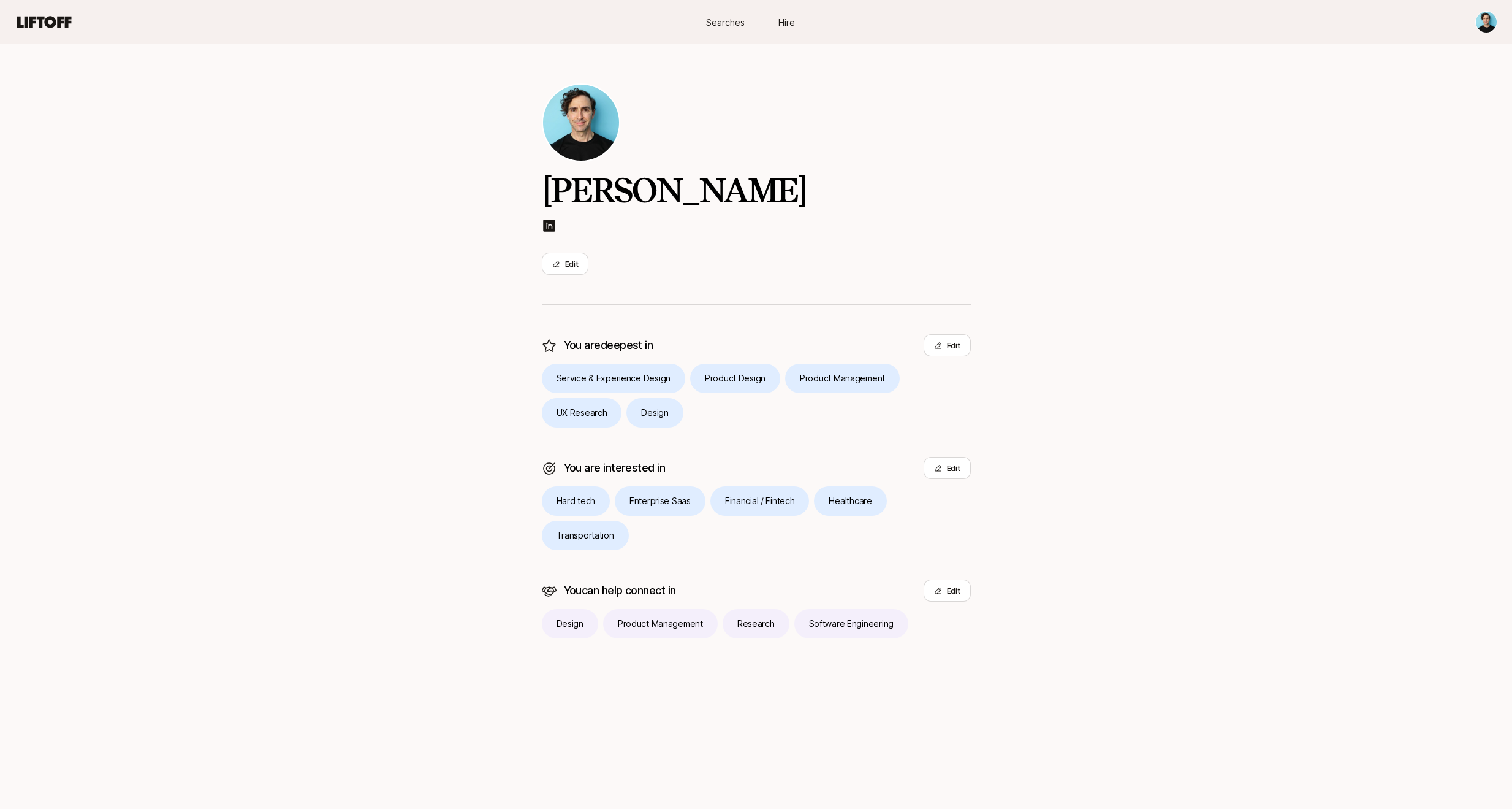
drag, startPoint x: 37, startPoint y: 9, endPoint x: 43, endPoint y: 17, distance: 10.0
click at [37, 10] on nav "Searches Hire" at bounding box center [756, 22] width 1512 height 44
click at [43, 18] on icon at bounding box center [45, 21] width 55 height 11
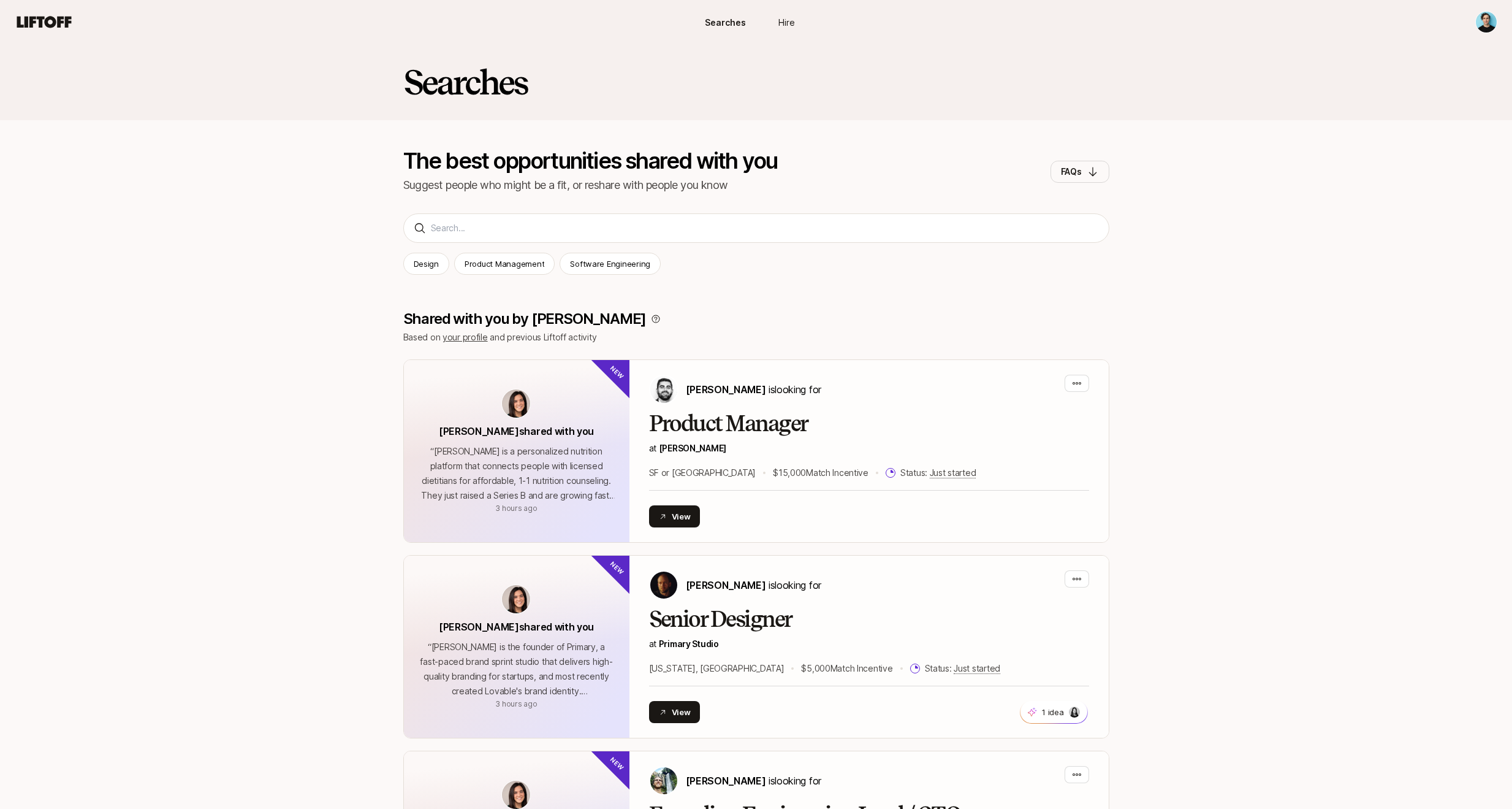
scroll to position [2610, 0]
